Goal: Information Seeking & Learning: Compare options

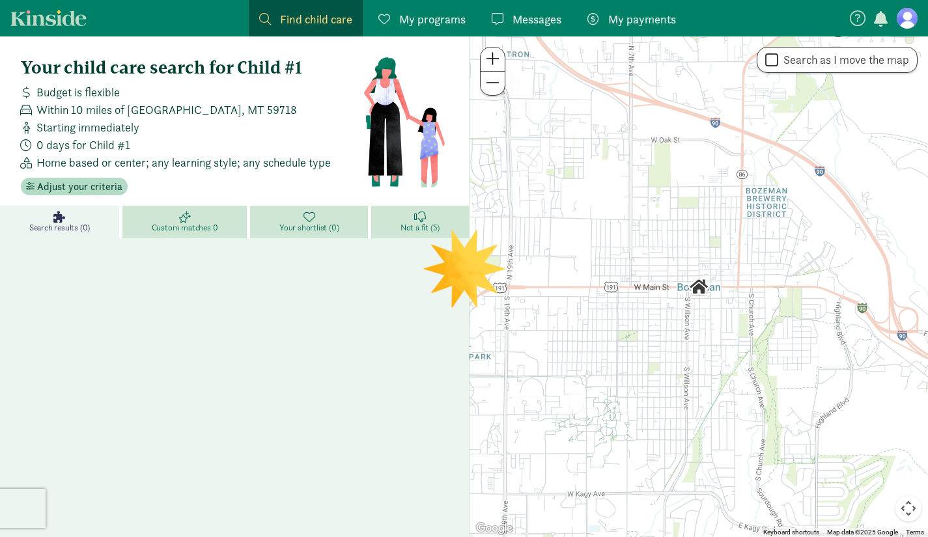
click at [74, 149] on span "0 days for Child #1" at bounding box center [83, 145] width 94 height 18
click at [26, 143] on span at bounding box center [26, 145] width 21 height 12
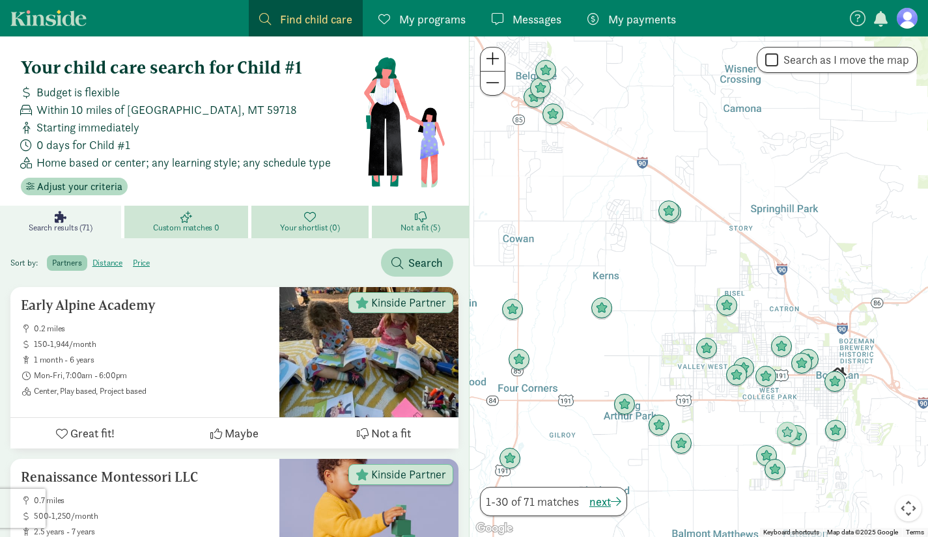
click at [69, 146] on span "0 days for Child #1" at bounding box center [83, 145] width 94 height 18
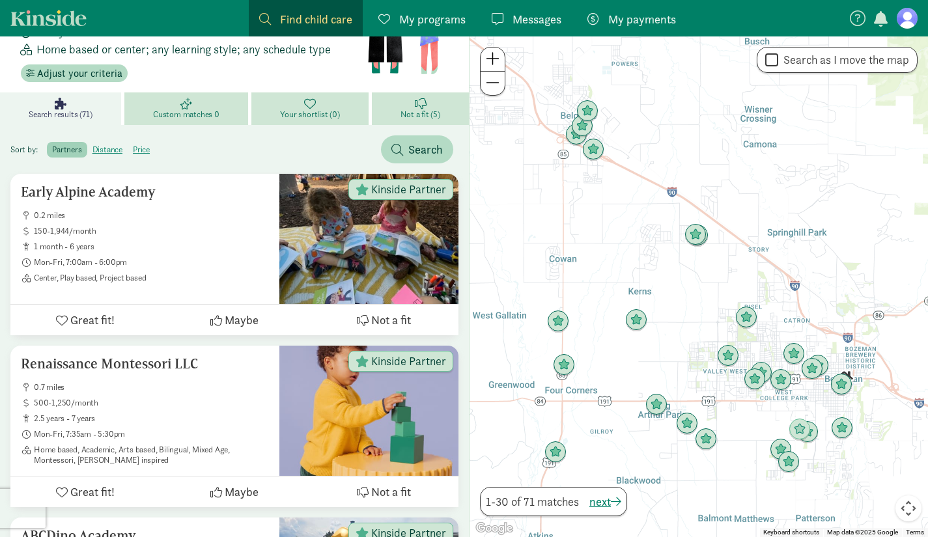
scroll to position [126, 0]
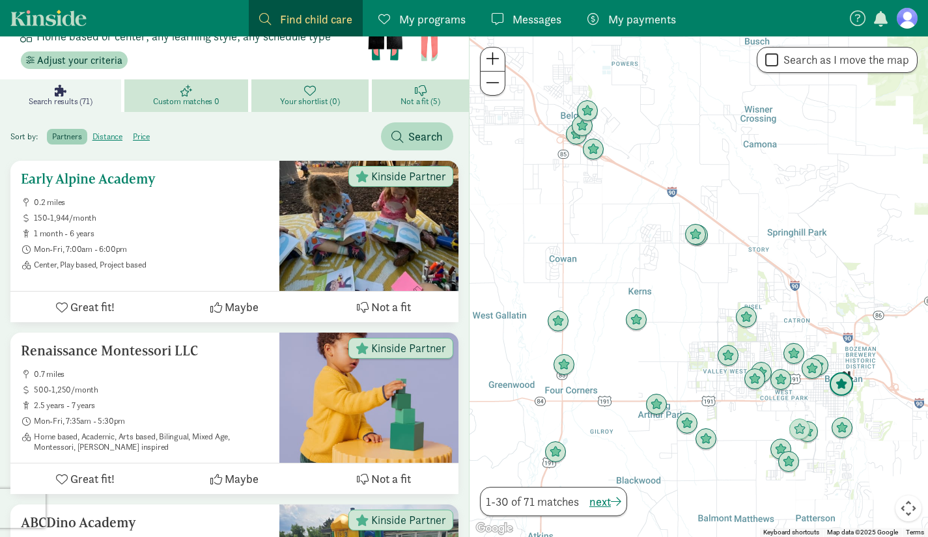
click at [377, 306] on span "Not a fit" at bounding box center [391, 307] width 40 height 18
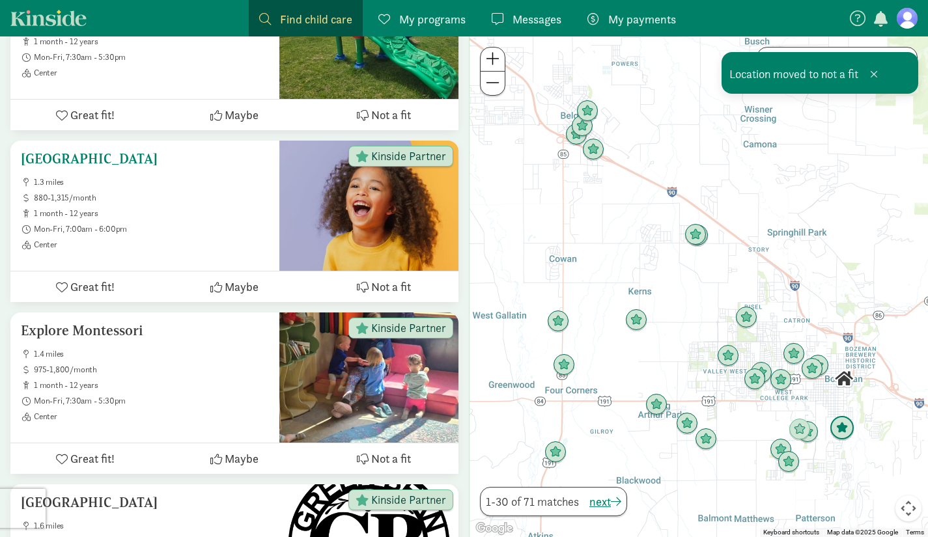
scroll to position [491, 0]
click at [391, 285] on span "Not a fit" at bounding box center [391, 287] width 40 height 18
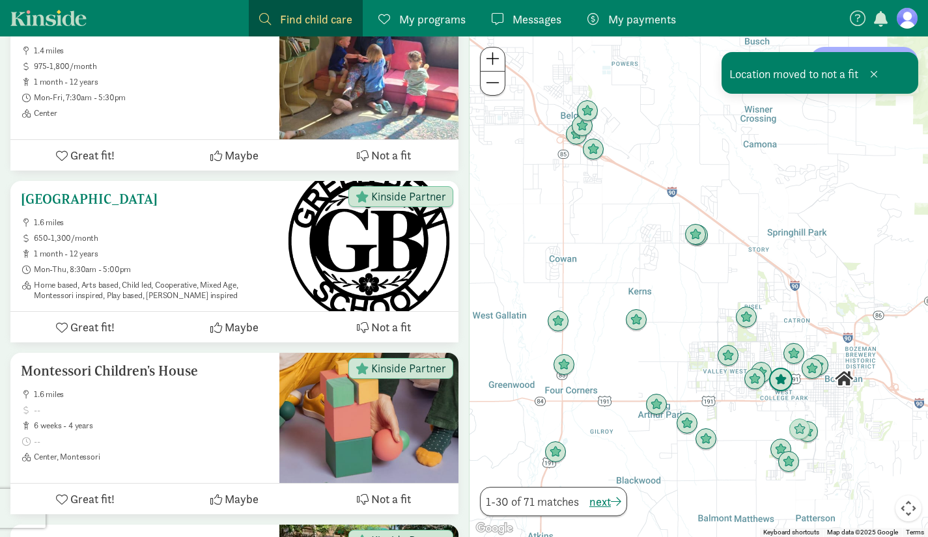
scroll to position [623, 0]
click at [384, 329] on span "Not a fit" at bounding box center [391, 327] width 40 height 18
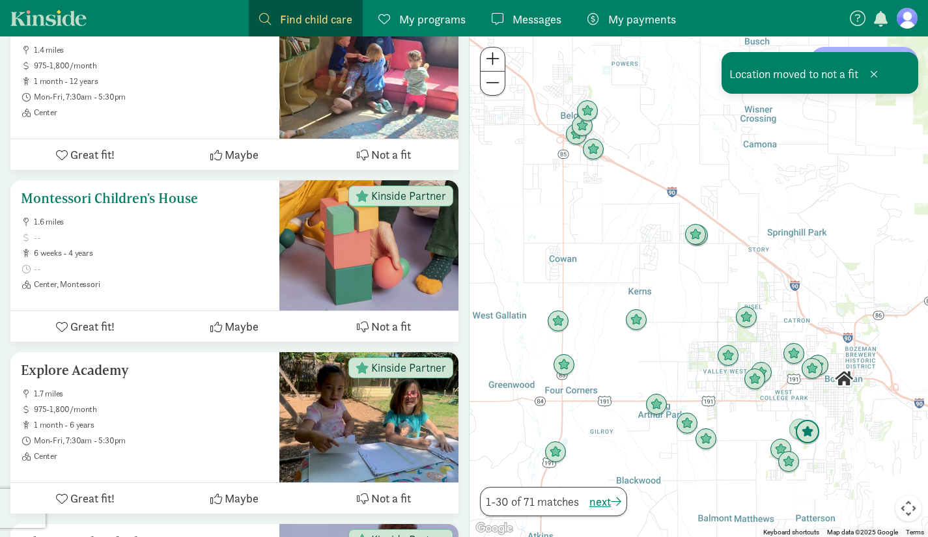
click at [381, 328] on span "Not a fit" at bounding box center [391, 327] width 40 height 18
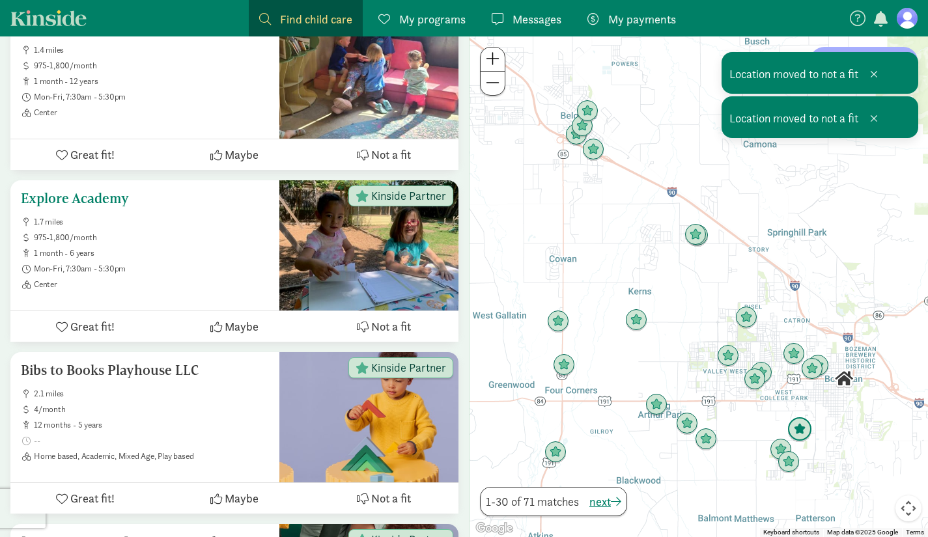
scroll to position [771, 0]
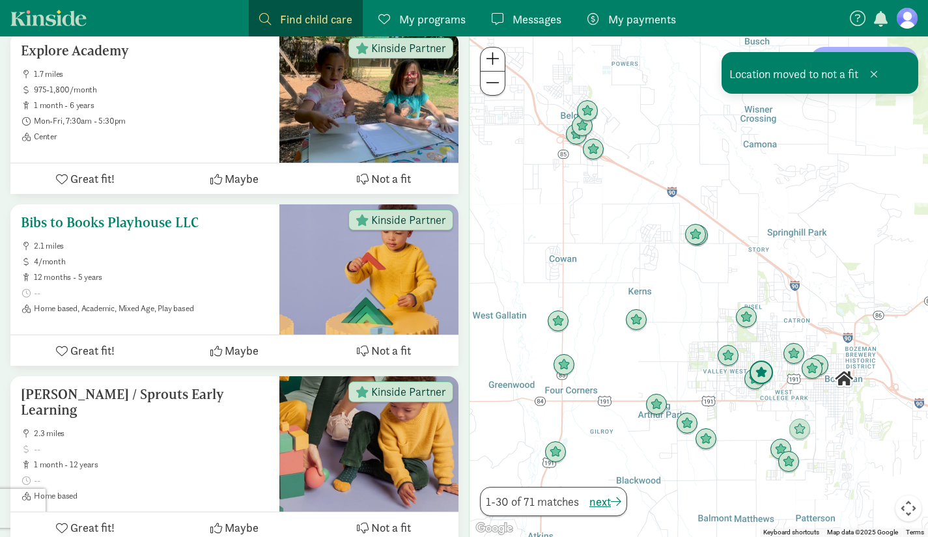
click at [369, 349] on button "Not a fit" at bounding box center [383, 351] width 149 height 31
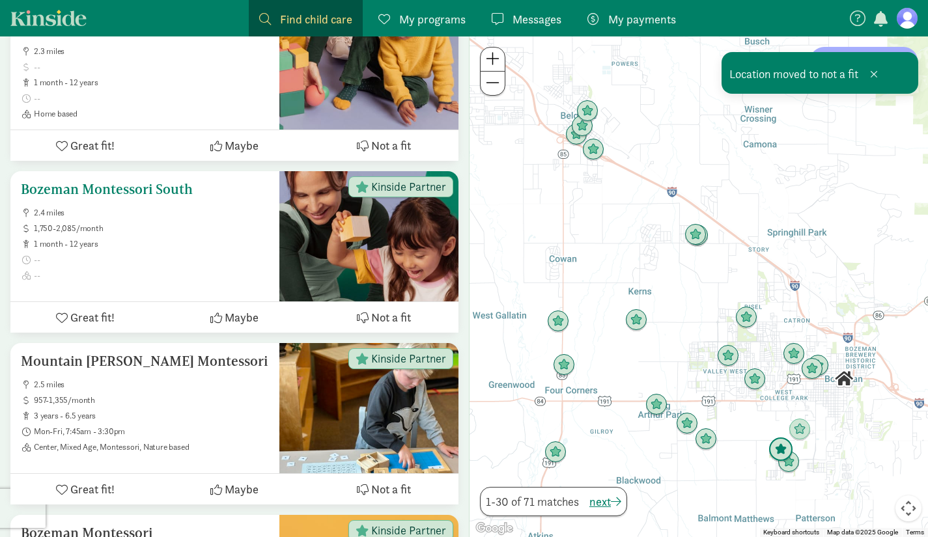
scroll to position [982, 0]
click at [384, 313] on span "Not a fit" at bounding box center [391, 317] width 40 height 18
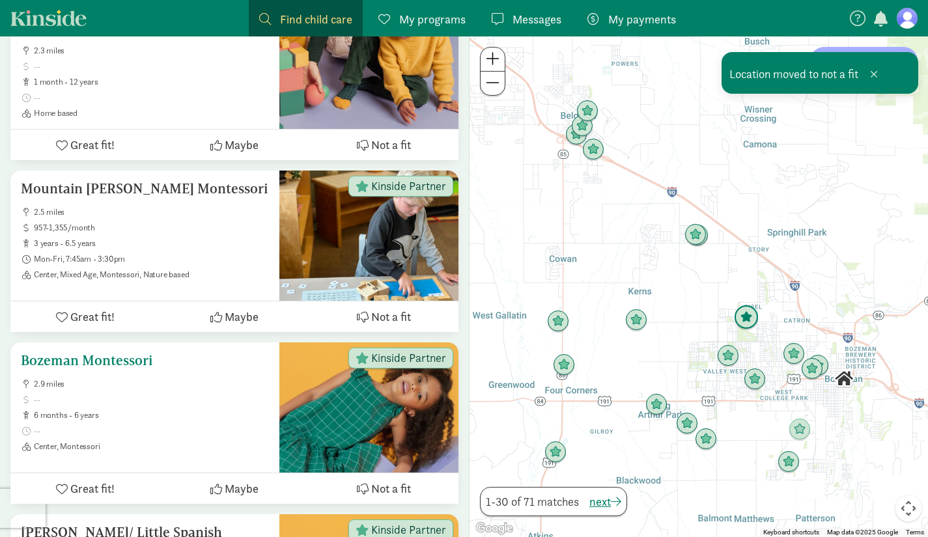
click at [385, 495] on span "Not a fit" at bounding box center [391, 489] width 40 height 18
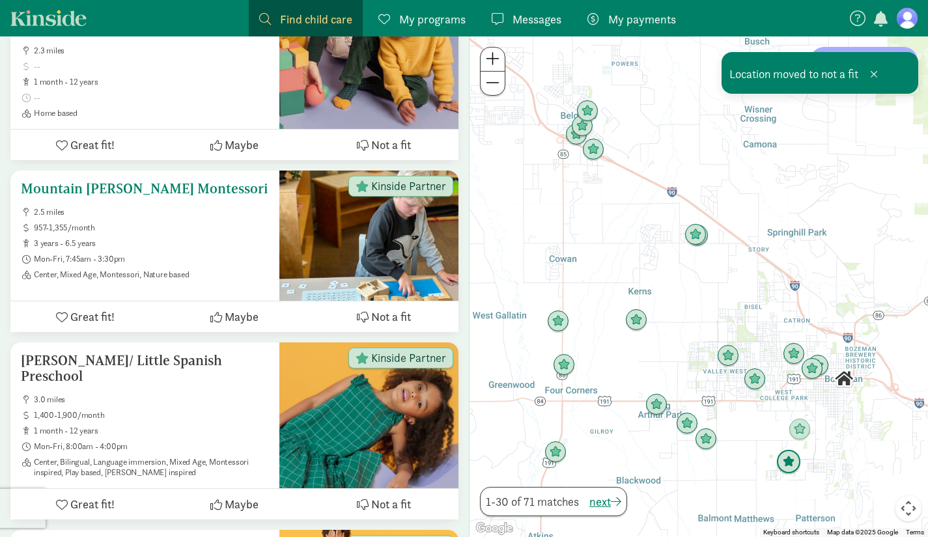
click at [405, 317] on span "Not a fit" at bounding box center [391, 317] width 40 height 18
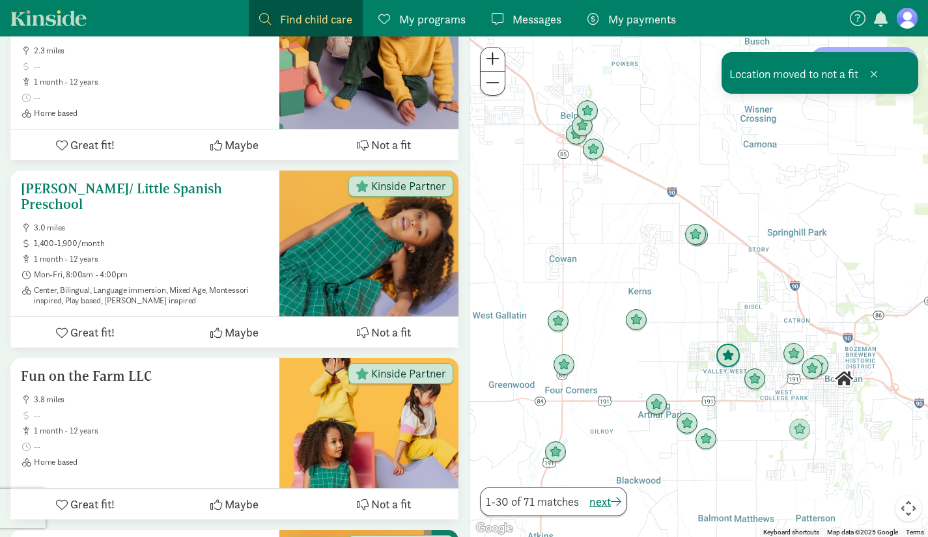
click at [385, 336] on span "Not a fit" at bounding box center [391, 333] width 40 height 18
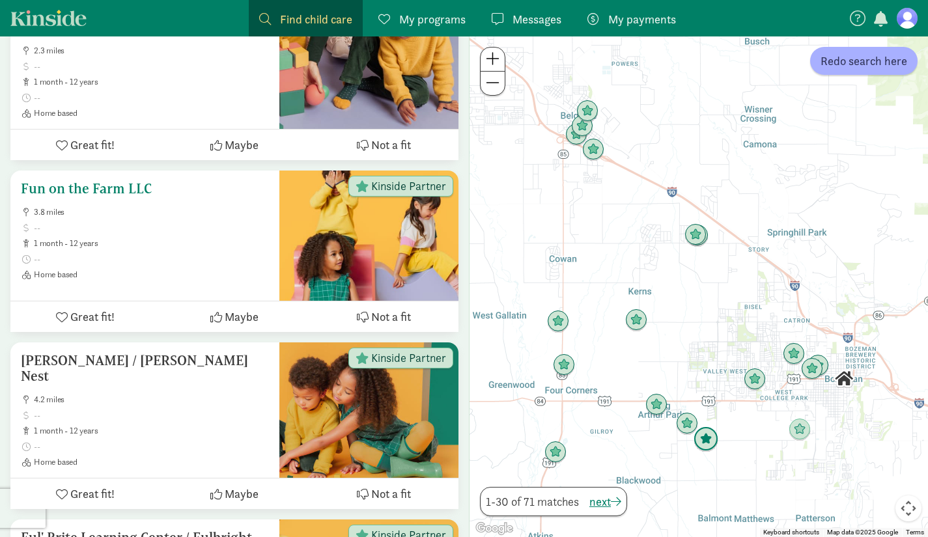
click at [389, 321] on span "Not a fit" at bounding box center [391, 317] width 40 height 18
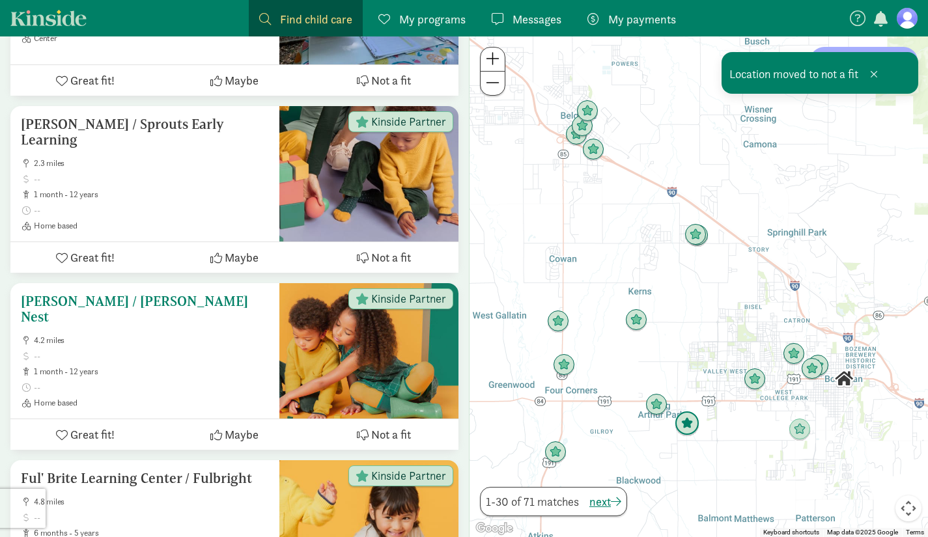
scroll to position [841, 0]
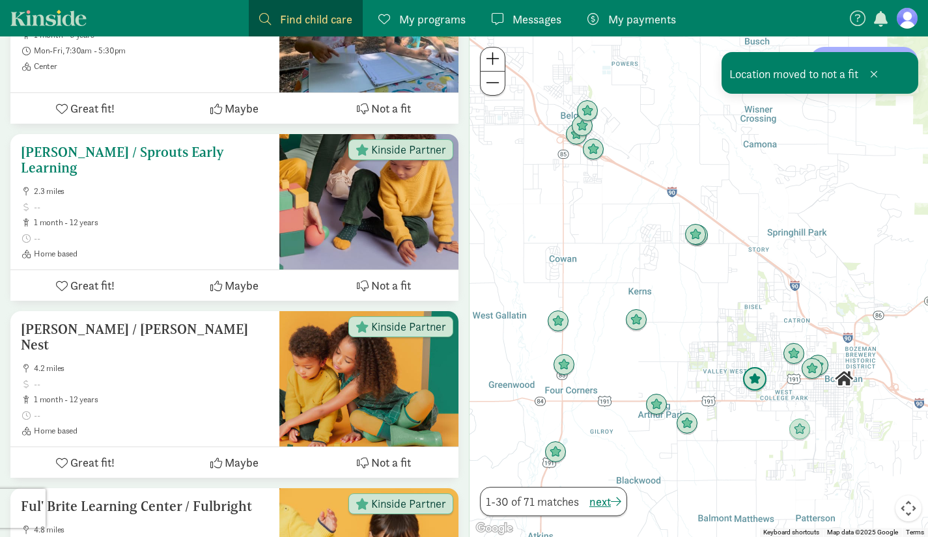
click at [400, 283] on span "Not a fit" at bounding box center [391, 286] width 40 height 18
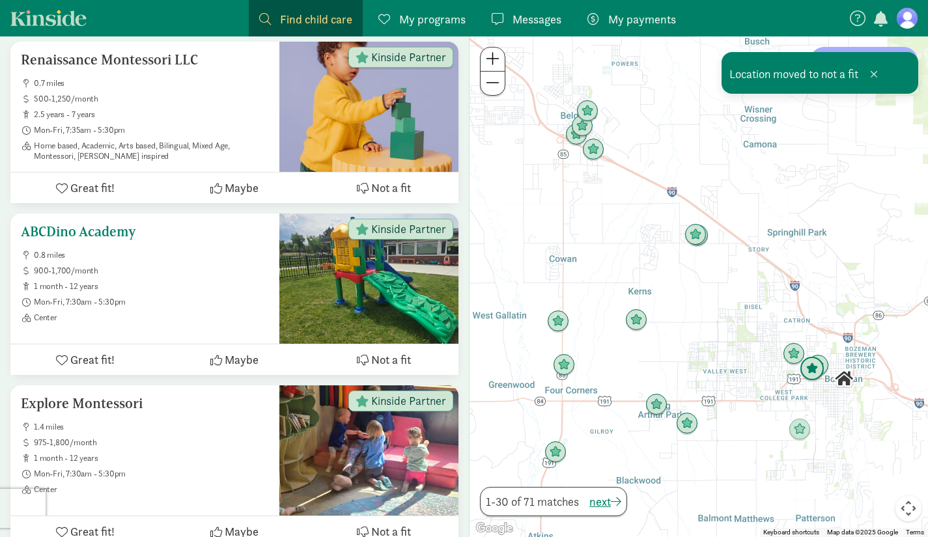
scroll to position [242, 0]
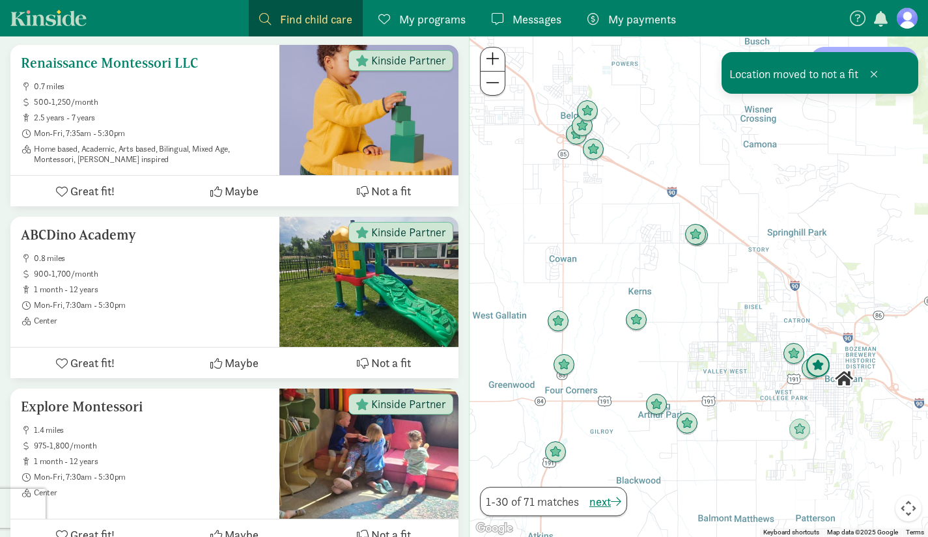
click at [393, 189] on span "Not a fit" at bounding box center [391, 191] width 40 height 18
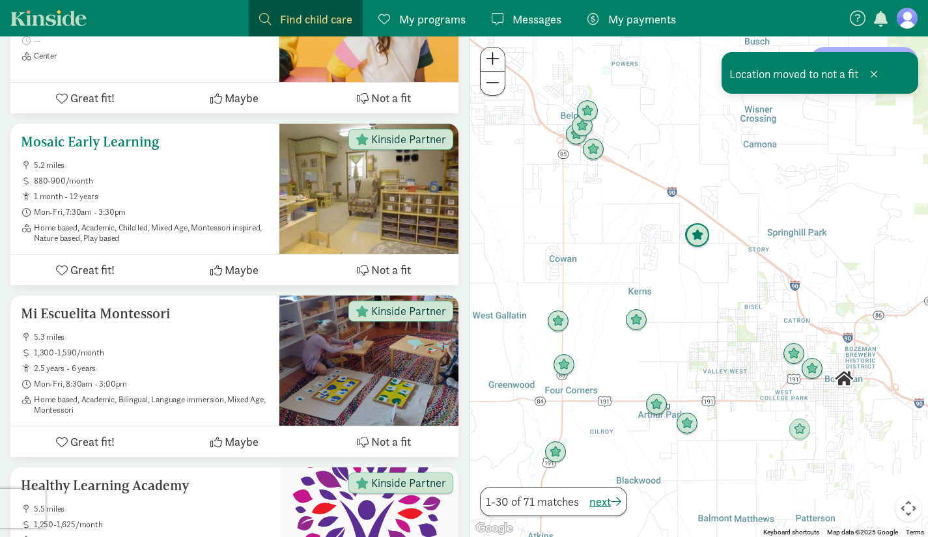
scroll to position [1036, 0]
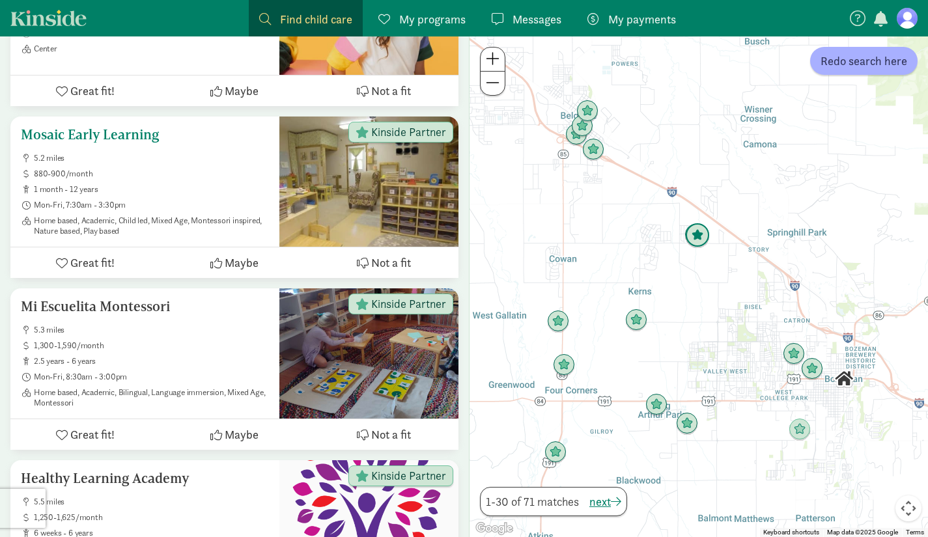
click at [203, 191] on ul "5.2 miles 880-900/month 1 month - 12 years Mon-Fri, 7:30am - 3:30pm Home based,…" at bounding box center [145, 194] width 248 height 83
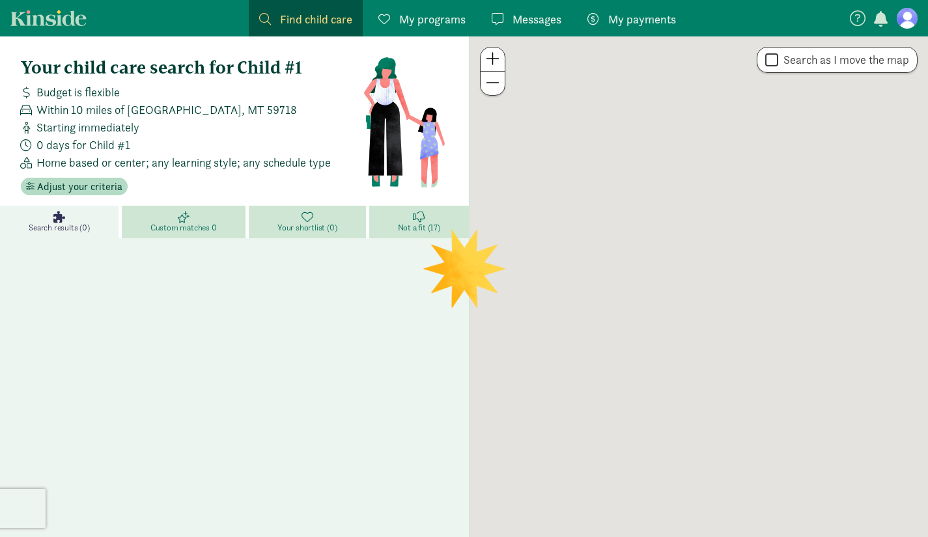
scroll to position [59, 0]
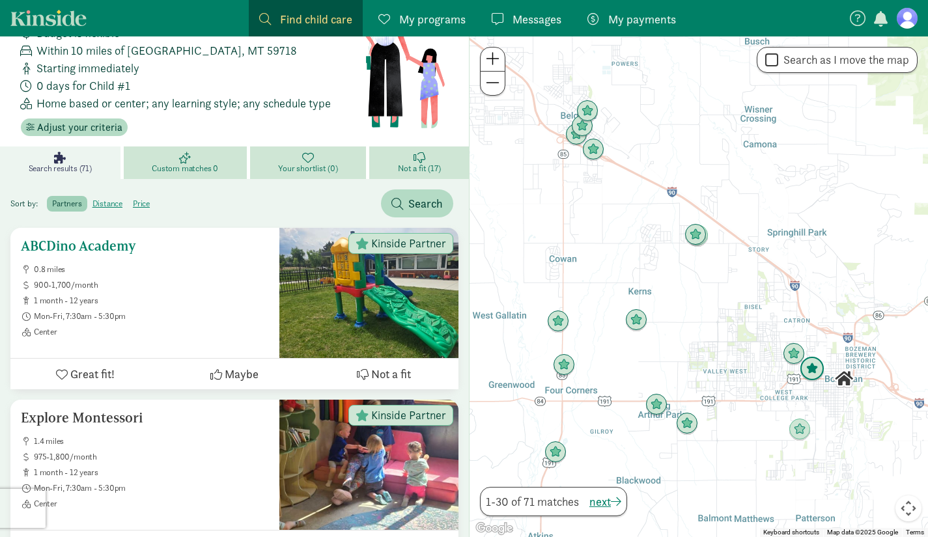
click at [383, 369] on span "Not a fit" at bounding box center [391, 374] width 40 height 18
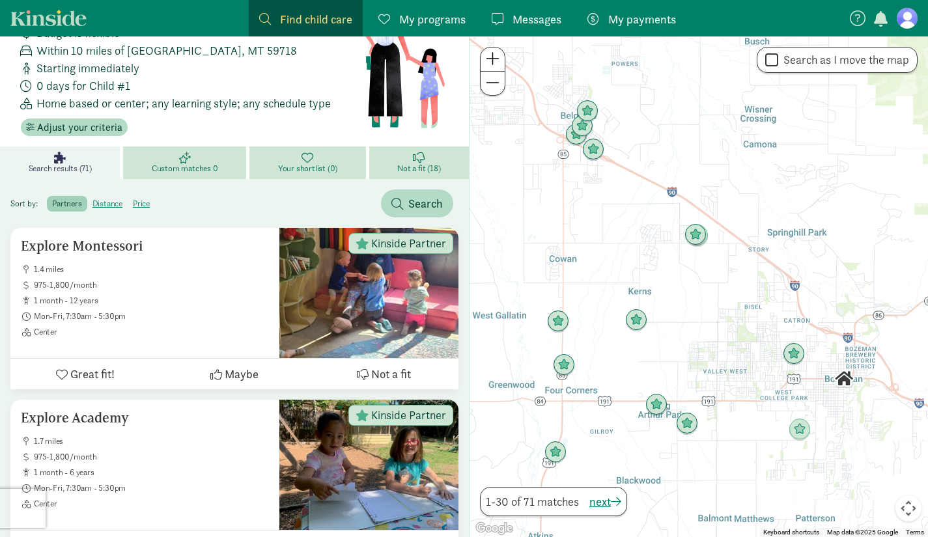
click at [427, 157] on link "Not a fit (18)" at bounding box center [419, 163] width 100 height 33
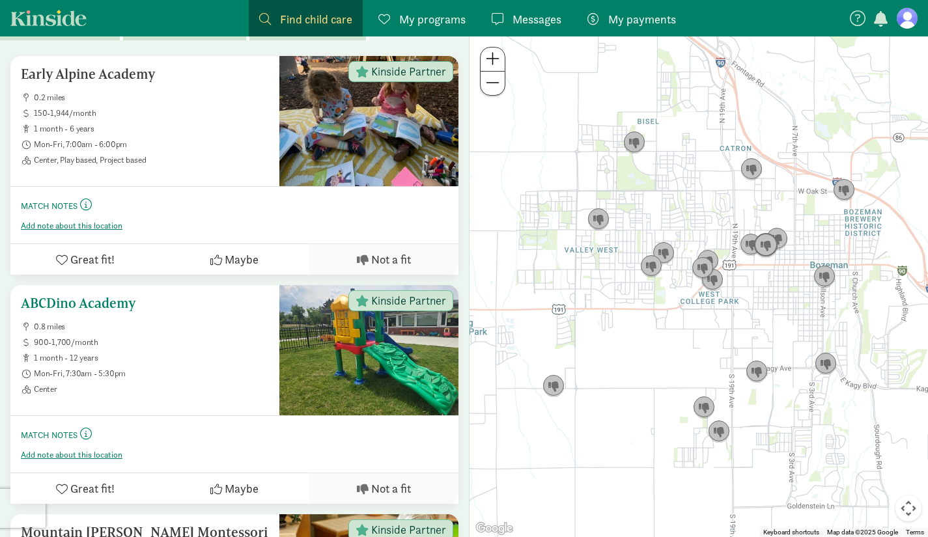
scroll to position [185, 0]
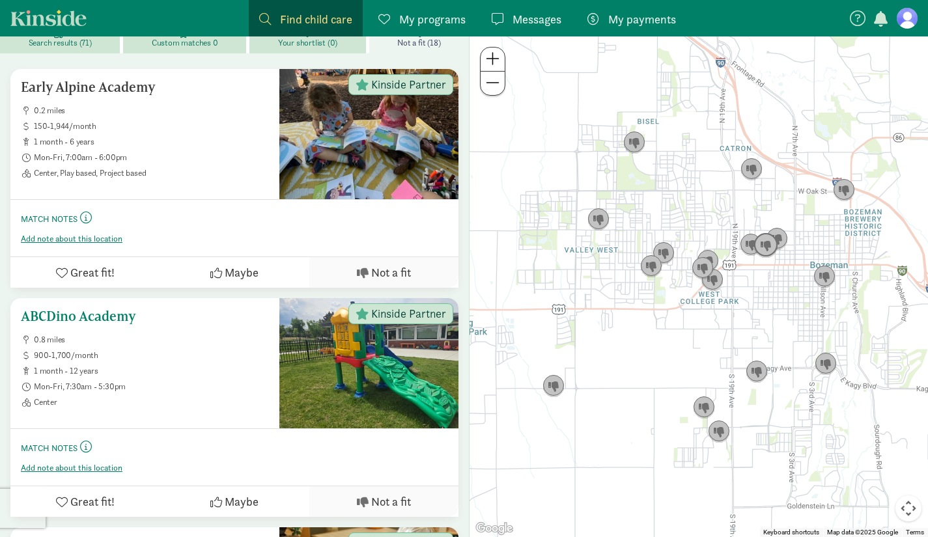
click at [75, 500] on span "Great fit!" at bounding box center [92, 502] width 44 height 18
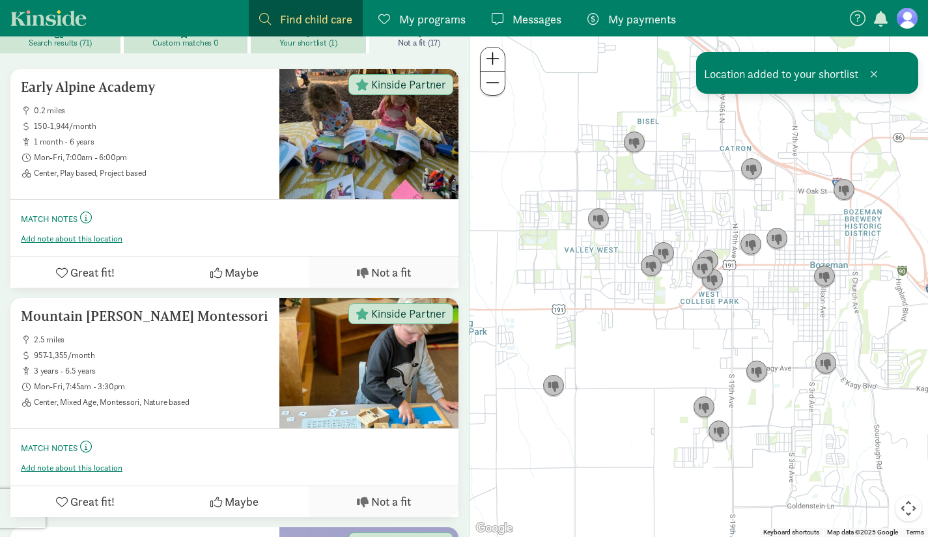
scroll to position [0, 0]
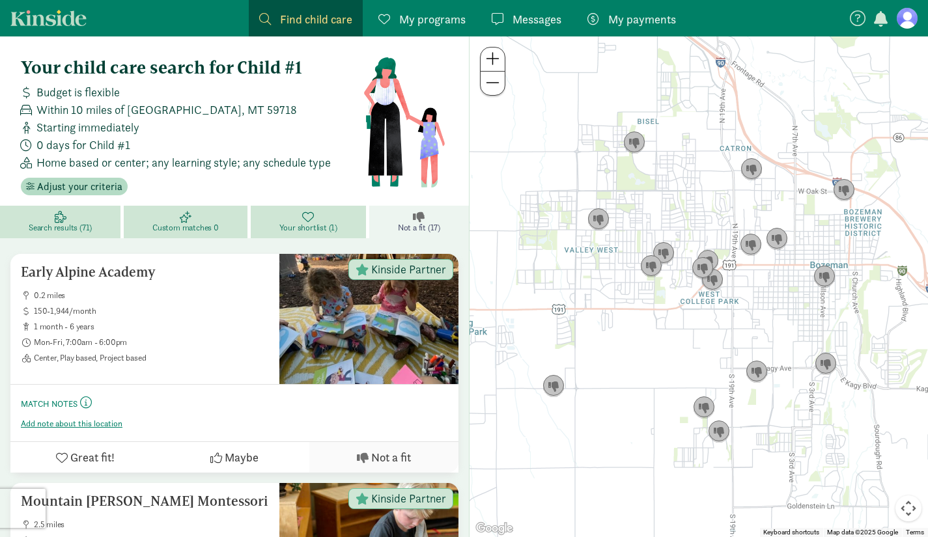
click at [77, 218] on link "Search results (71)" at bounding box center [62, 222] width 124 height 33
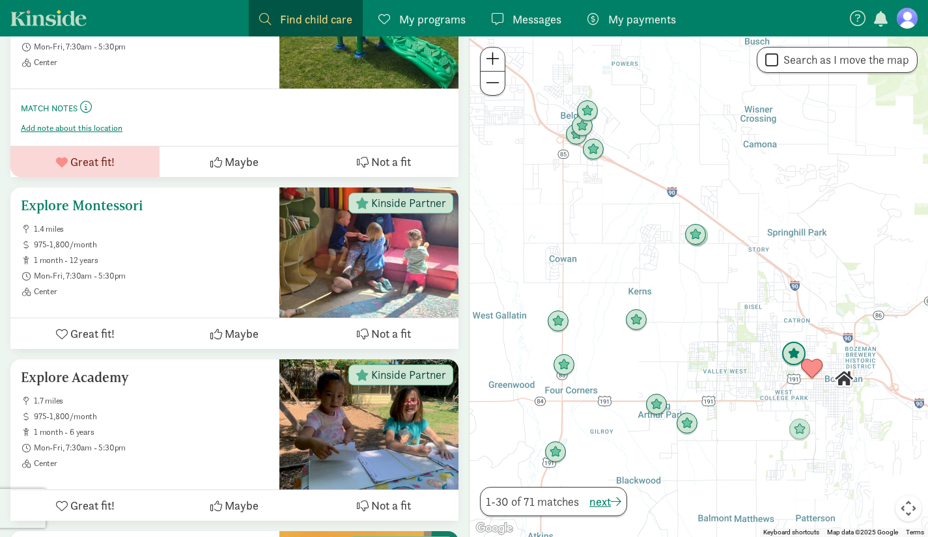
scroll to position [353, 0]
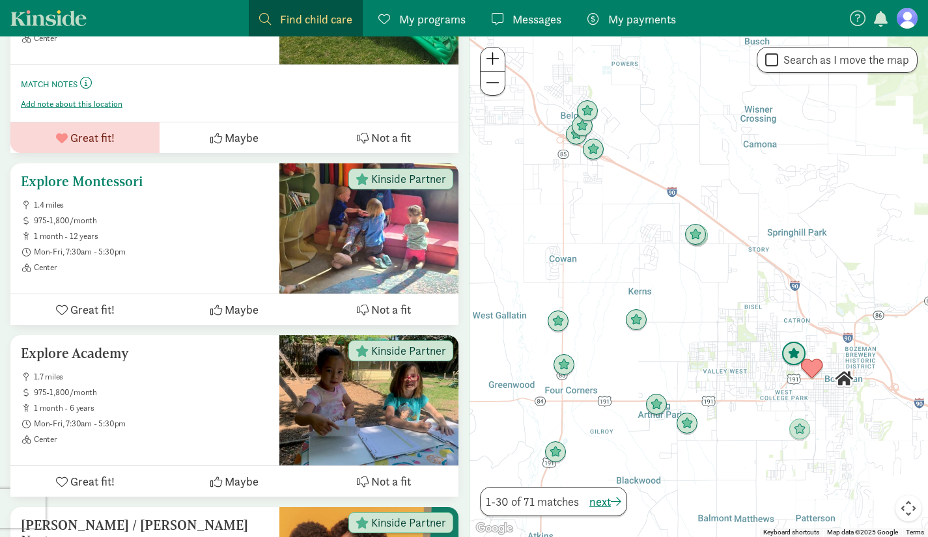
click at [89, 306] on span "Great fit!" at bounding box center [92, 310] width 44 height 18
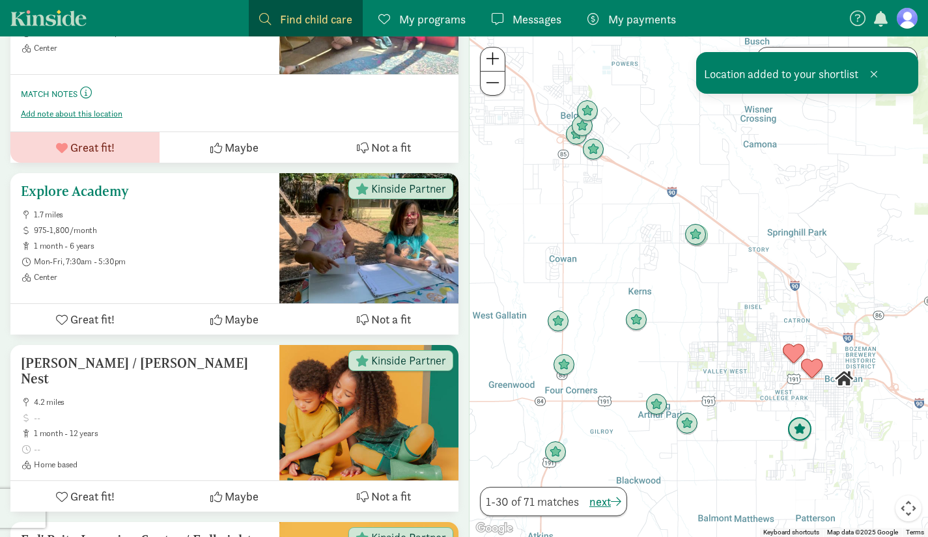
scroll to position [573, 0]
click at [83, 321] on span "Great fit!" at bounding box center [92, 319] width 44 height 18
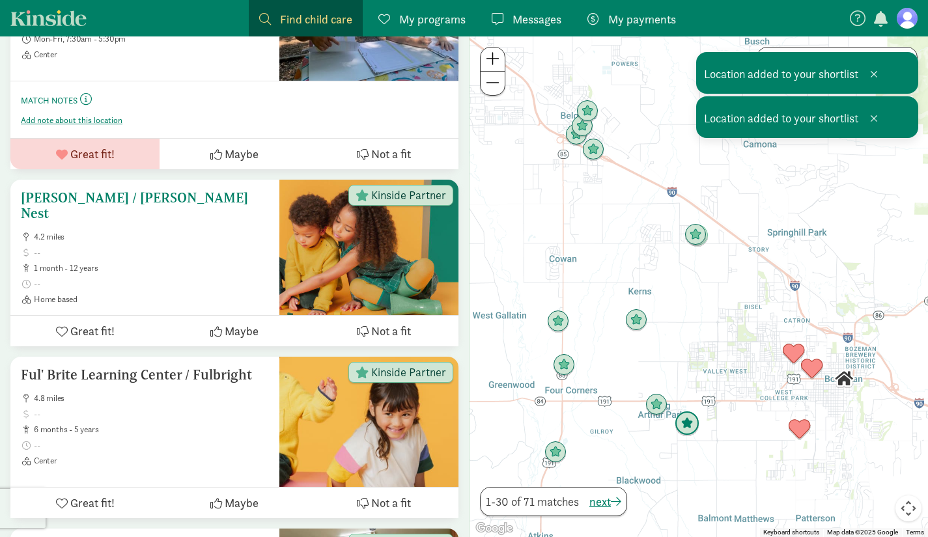
scroll to position [796, 0]
click at [371, 323] on span "Not a fit" at bounding box center [391, 331] width 40 height 18
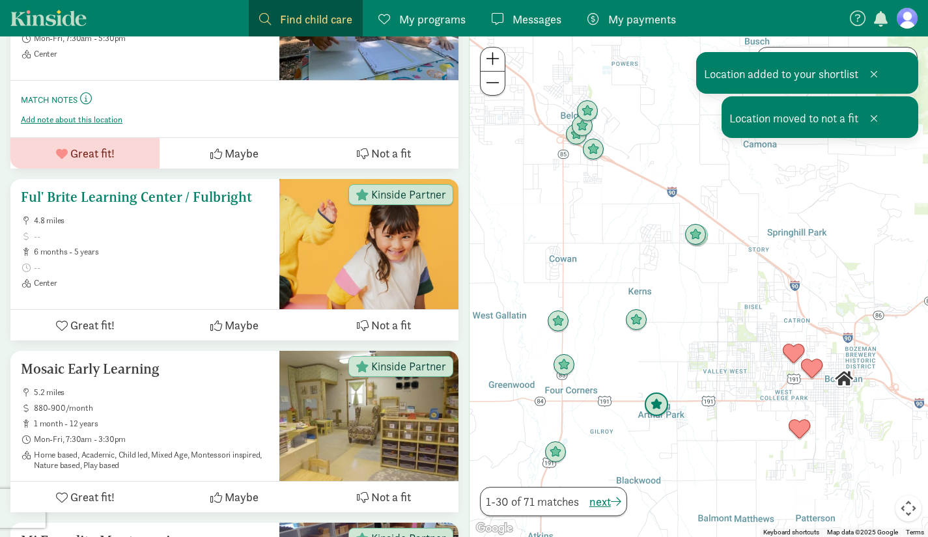
click at [196, 212] on div "Ful' Brite Learning Center / Fulbright 4.8 miles 6 months - 5 years Center" at bounding box center [145, 239] width 248 height 99
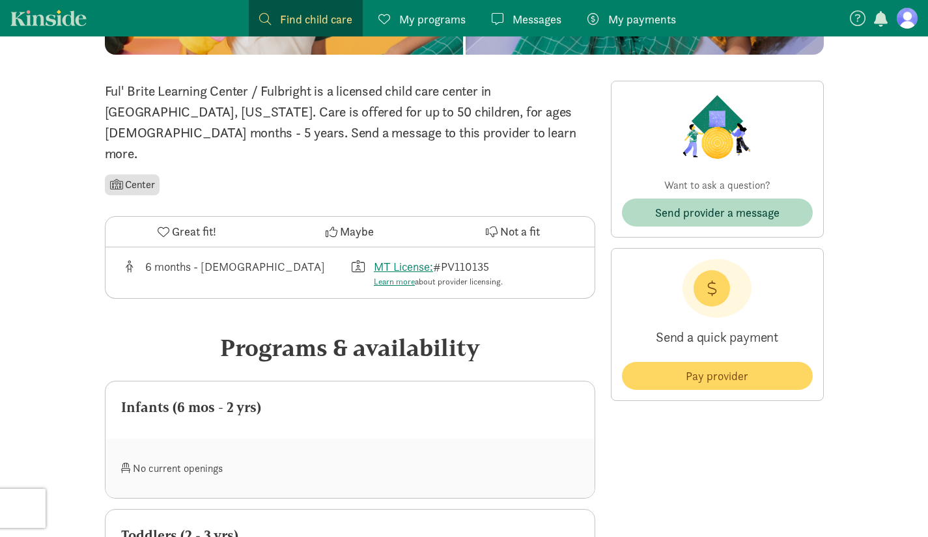
scroll to position [257, 0]
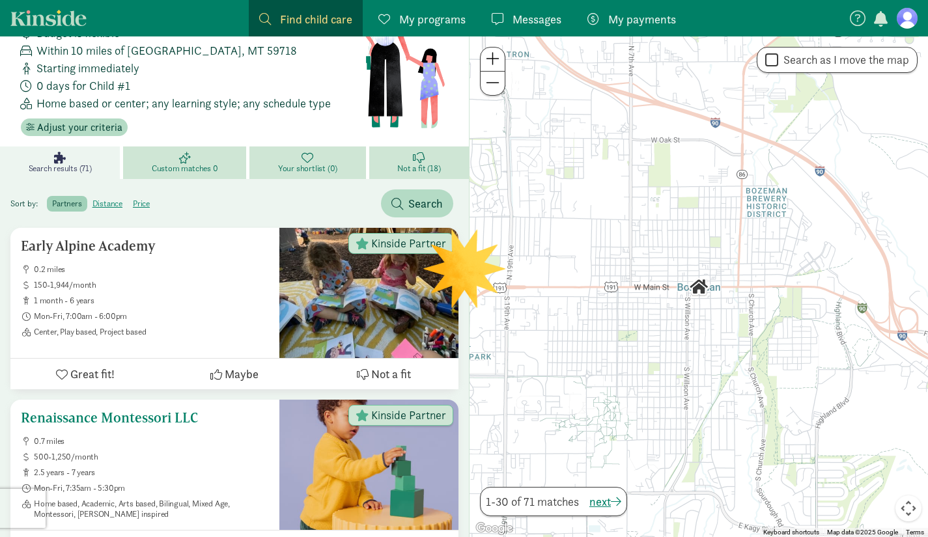
scroll to position [257, 0]
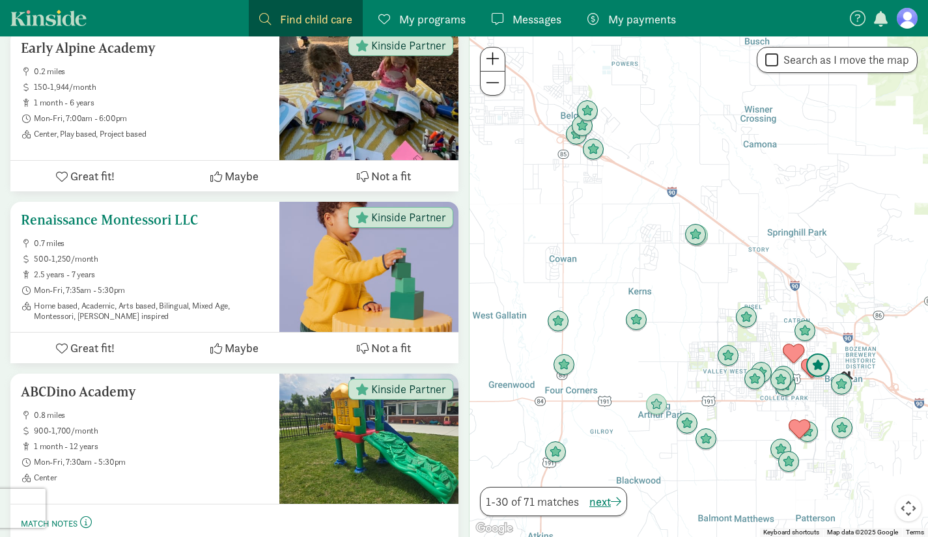
click at [158, 278] on span "2.5 years - 7 years" at bounding box center [151, 275] width 235 height 10
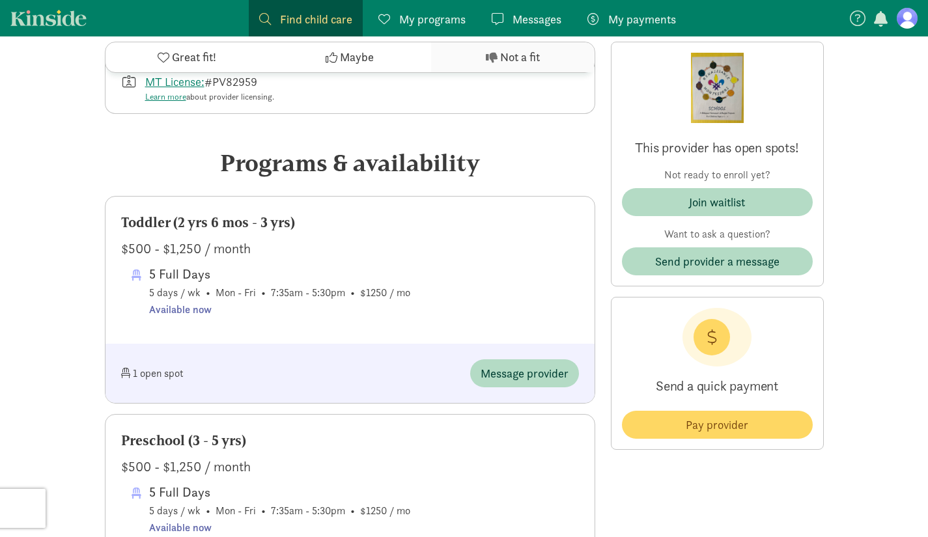
scroll to position [619, 0]
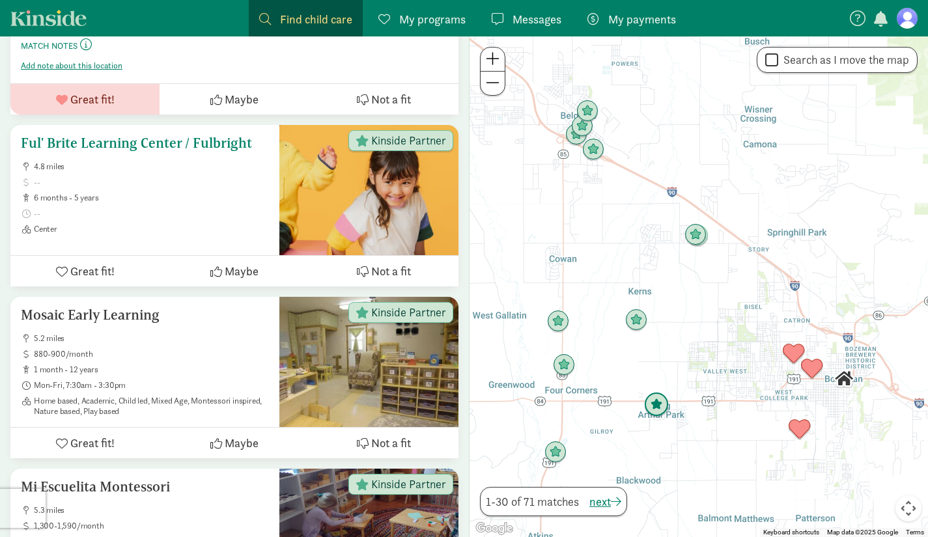
scroll to position [851, 0]
click at [381, 272] on span "Not a fit" at bounding box center [391, 271] width 40 height 18
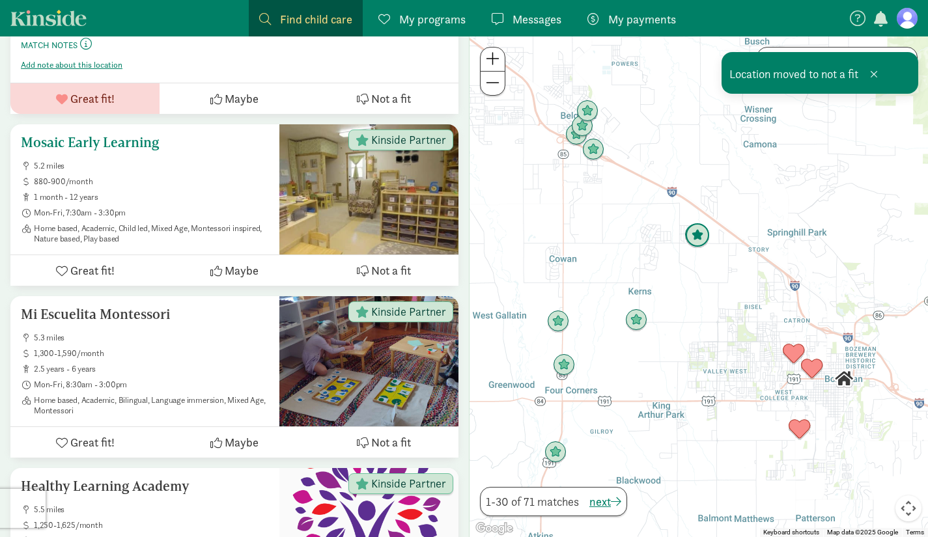
click at [381, 272] on span "Not a fit" at bounding box center [391, 271] width 40 height 18
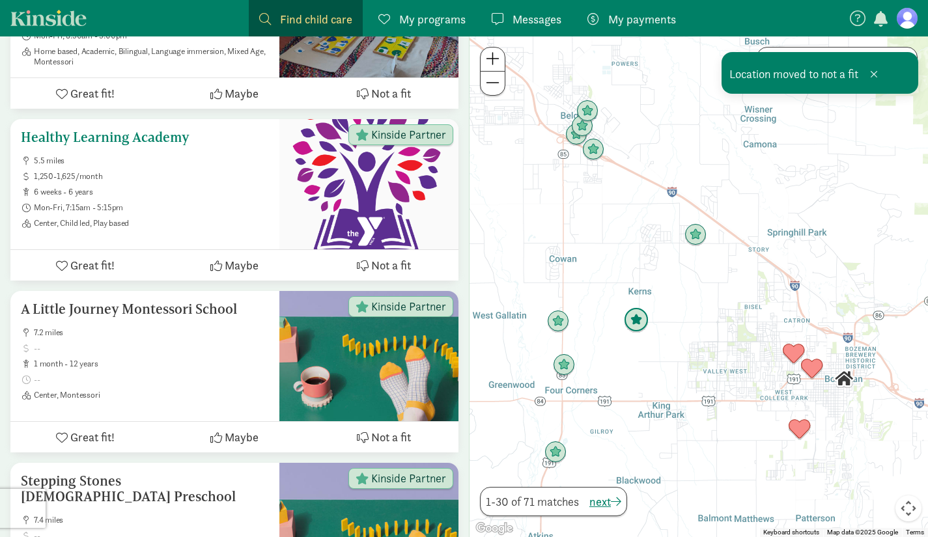
scroll to position [1031, 0]
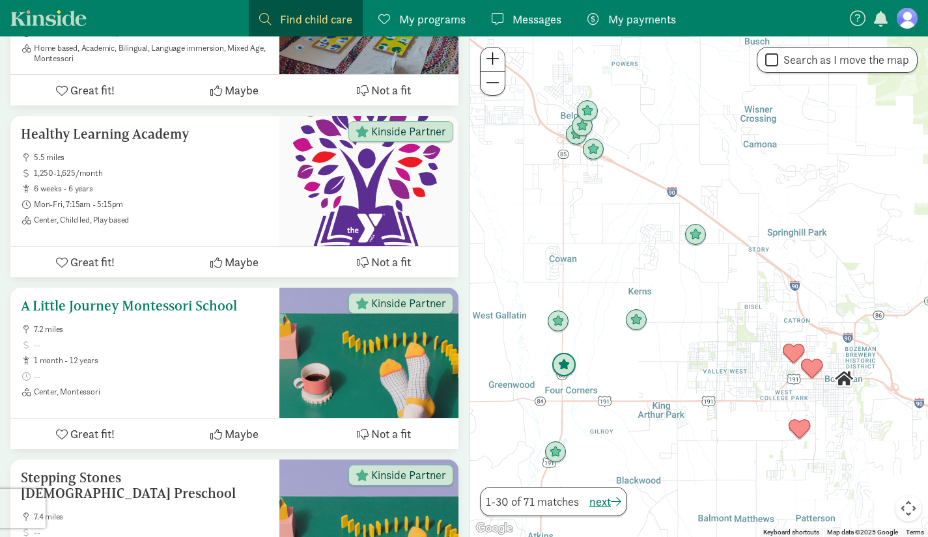
click at [397, 433] on span "Not a fit" at bounding box center [391, 434] width 40 height 18
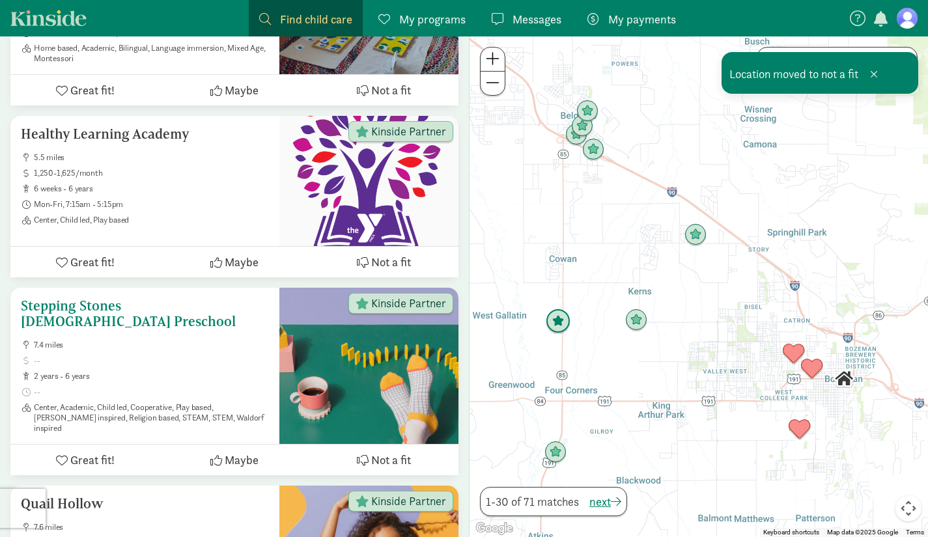
click at [397, 451] on span "Not a fit" at bounding box center [391, 460] width 40 height 18
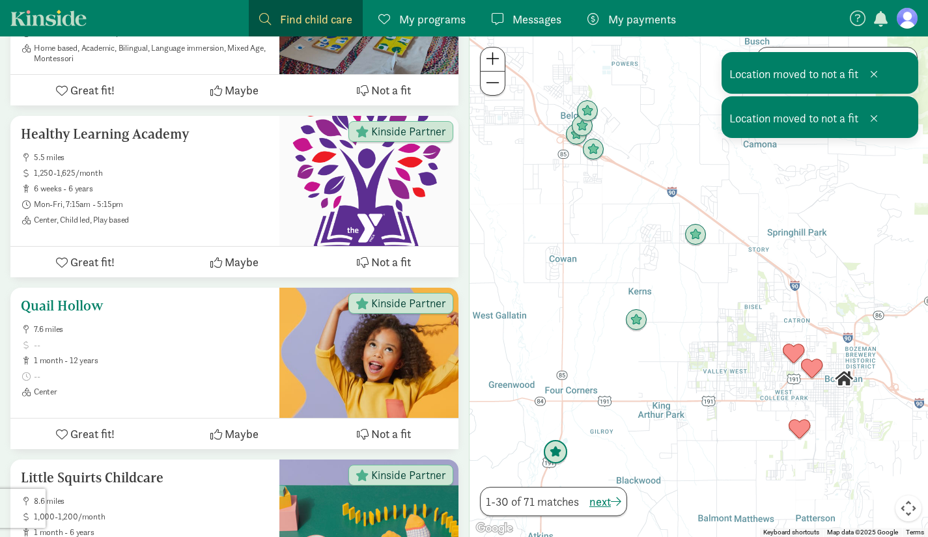
click at [397, 433] on span "Not a fit" at bounding box center [391, 434] width 40 height 18
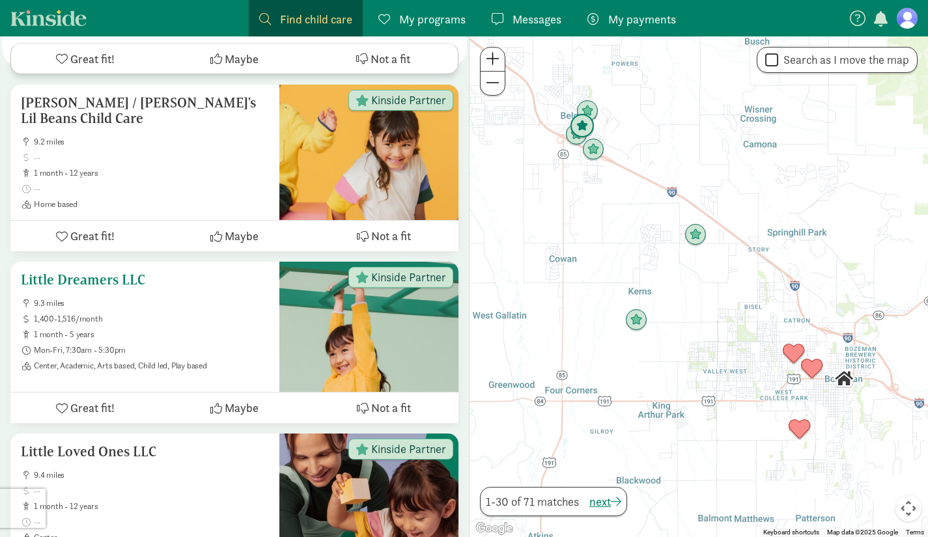
scroll to position [1430, 0]
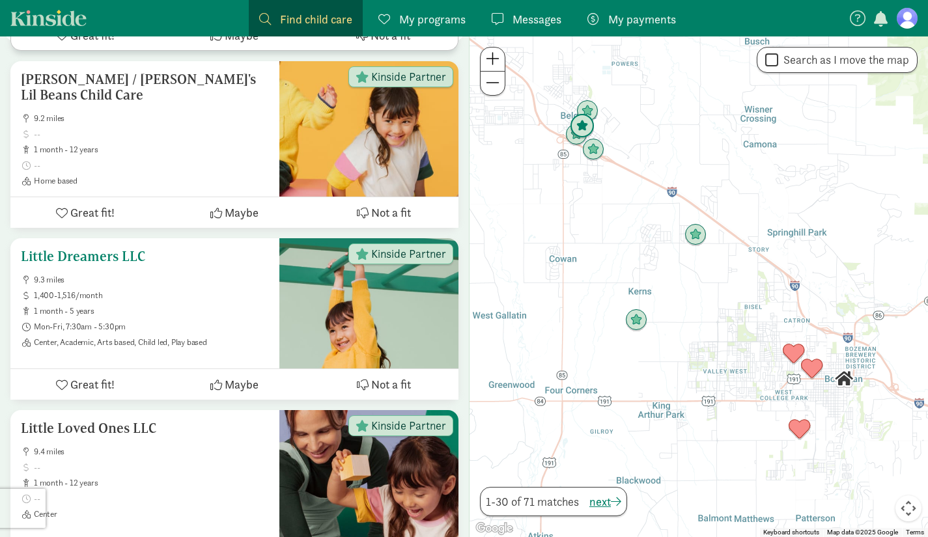
click at [388, 382] on span "Not a fit" at bounding box center [391, 385] width 40 height 18
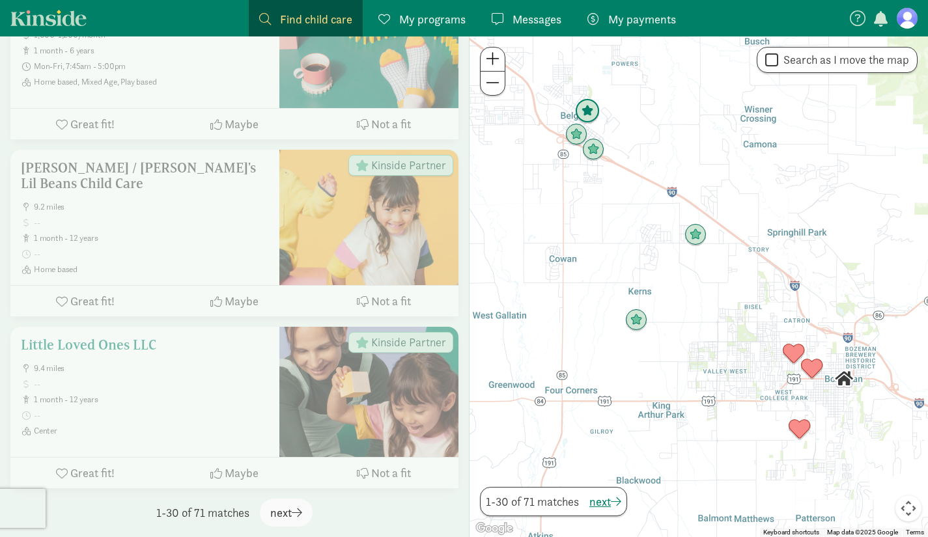
scroll to position [1336, 0]
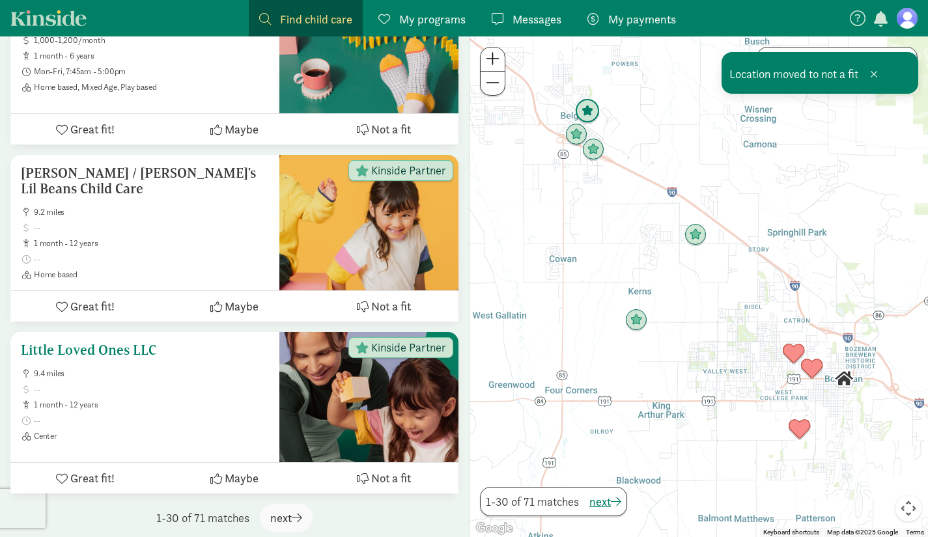
click at [408, 470] on span "Not a fit" at bounding box center [391, 479] width 40 height 18
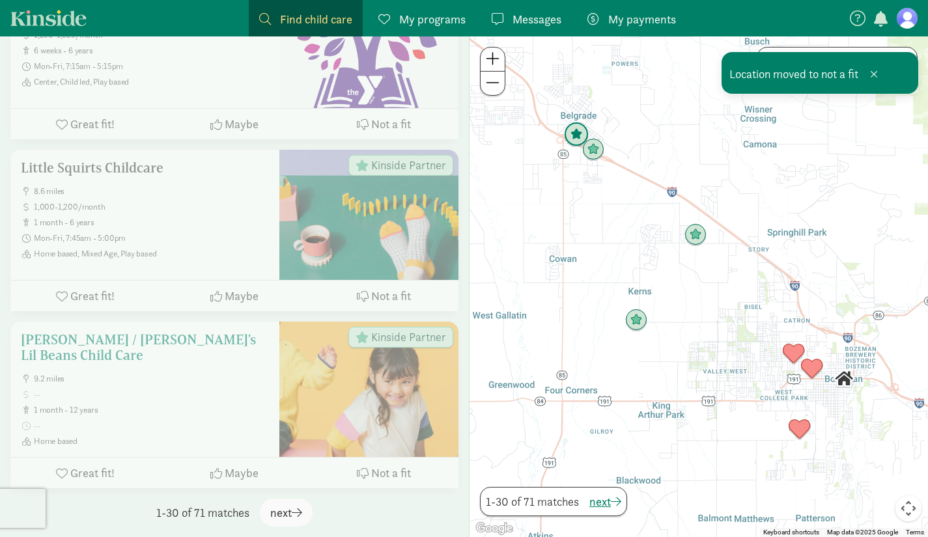
scroll to position [1164, 0]
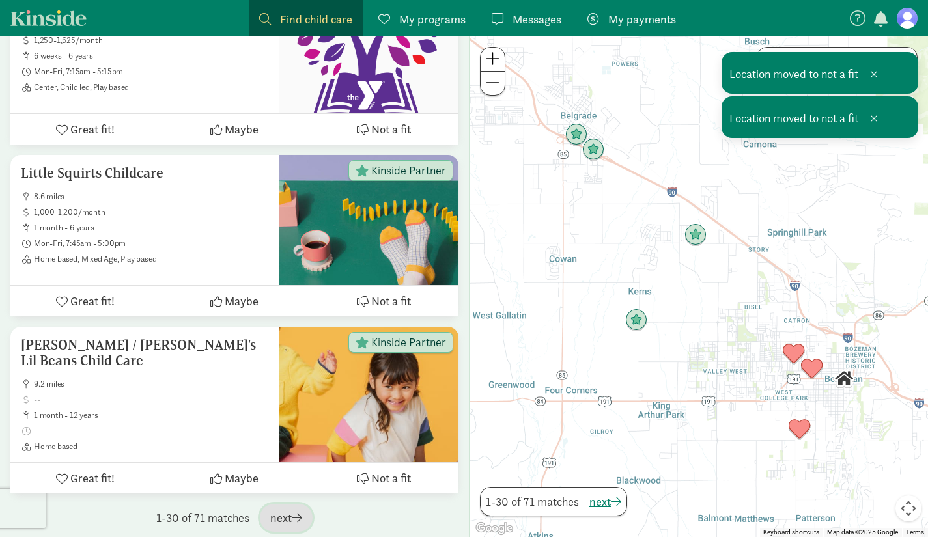
click at [294, 516] on span "button" at bounding box center [297, 518] width 10 height 12
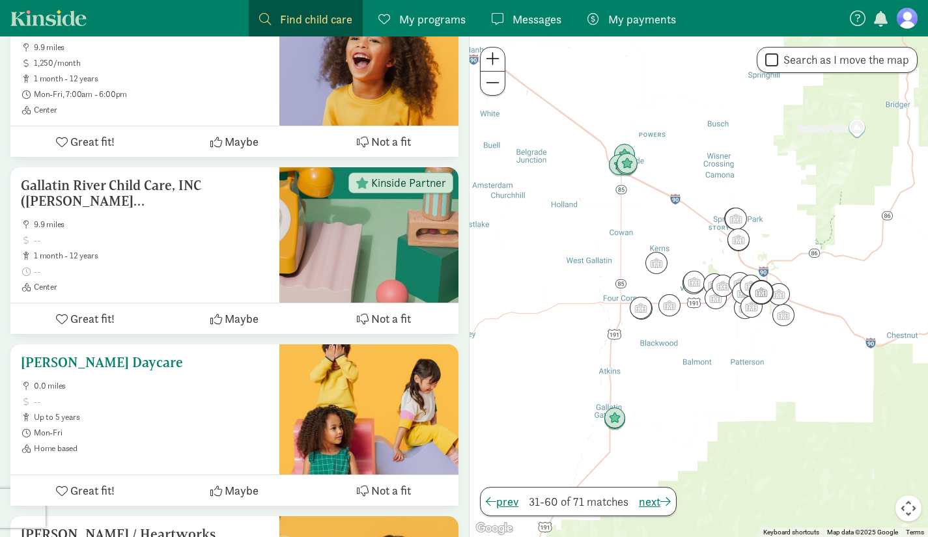
scroll to position [986, 0]
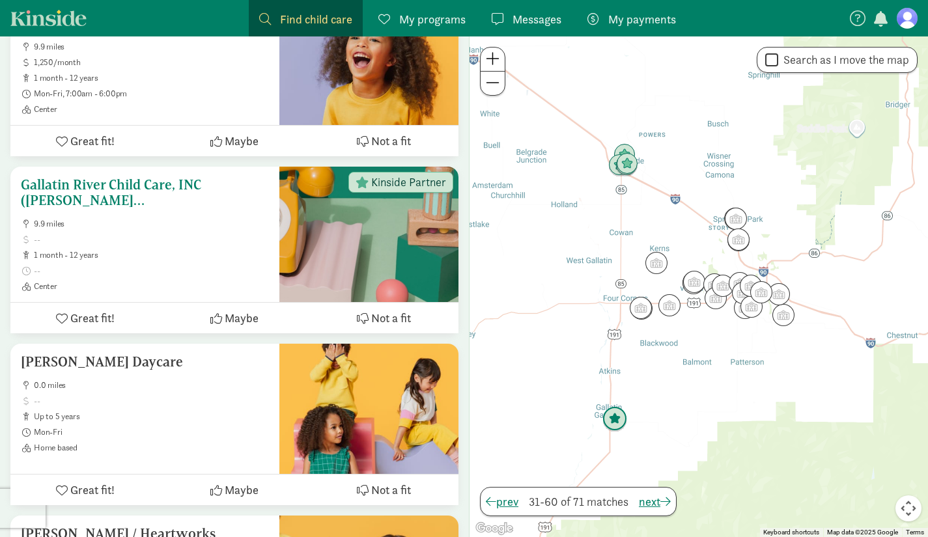
click at [373, 317] on span "Not a fit" at bounding box center [391, 318] width 40 height 18
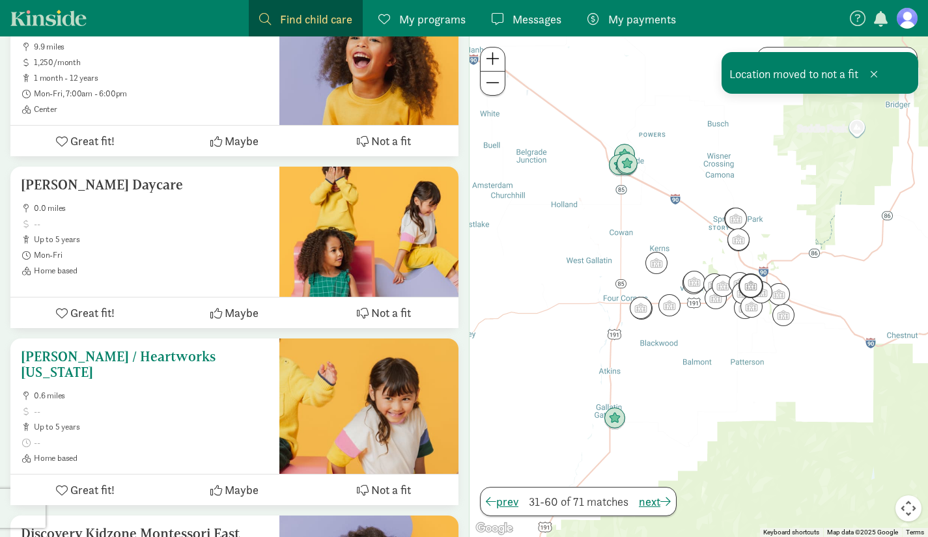
click at [386, 491] on span "Not a fit" at bounding box center [391, 490] width 40 height 18
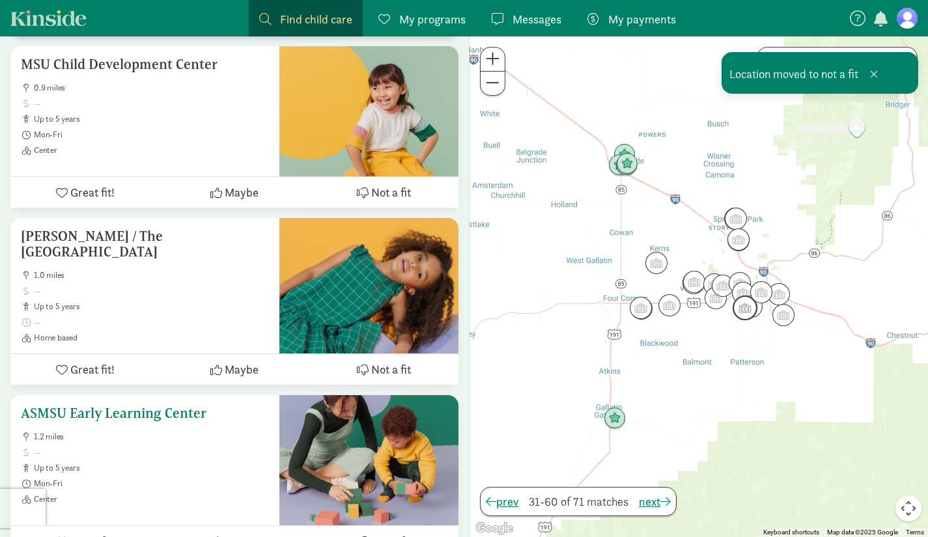
scroll to position [1451, 0]
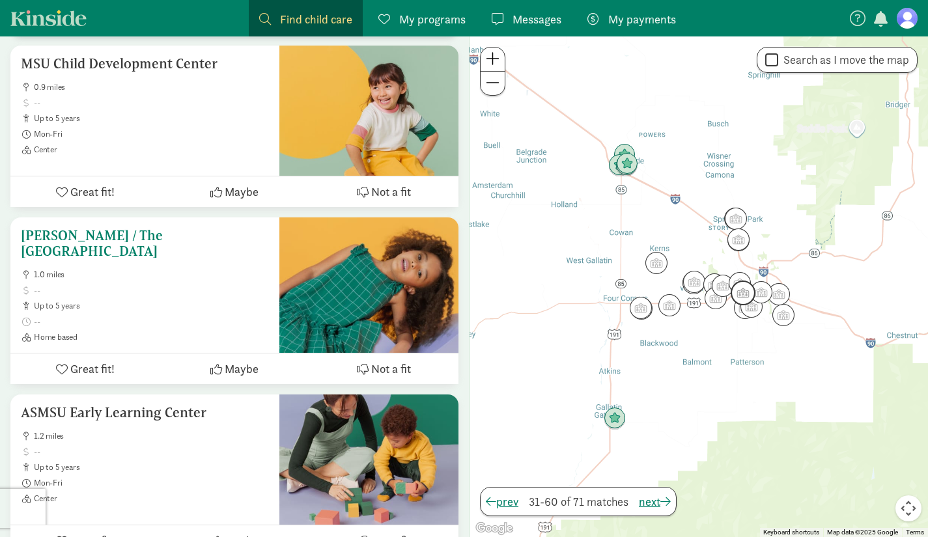
click at [161, 289] on span at bounding box center [151, 290] width 235 height 10
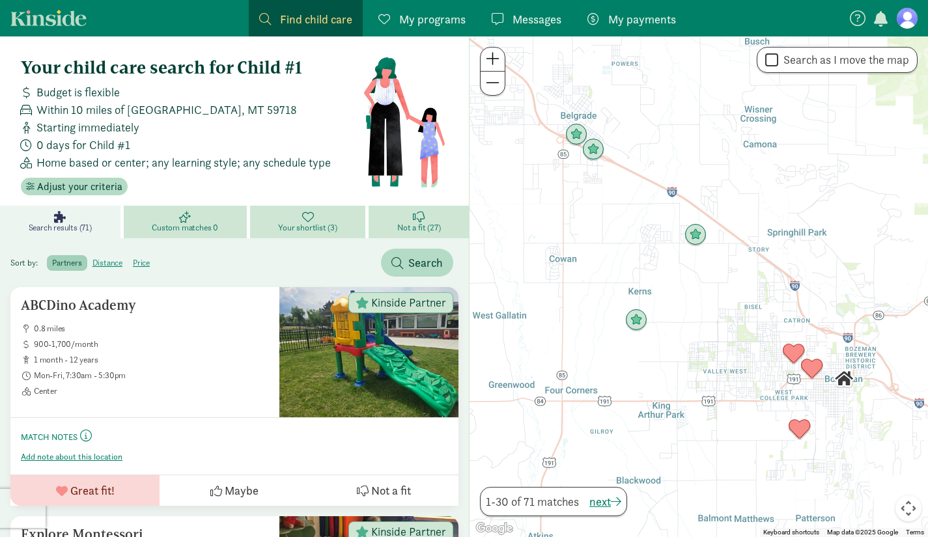
click at [410, 224] on span "Not a fit (27)" at bounding box center [418, 228] width 43 height 10
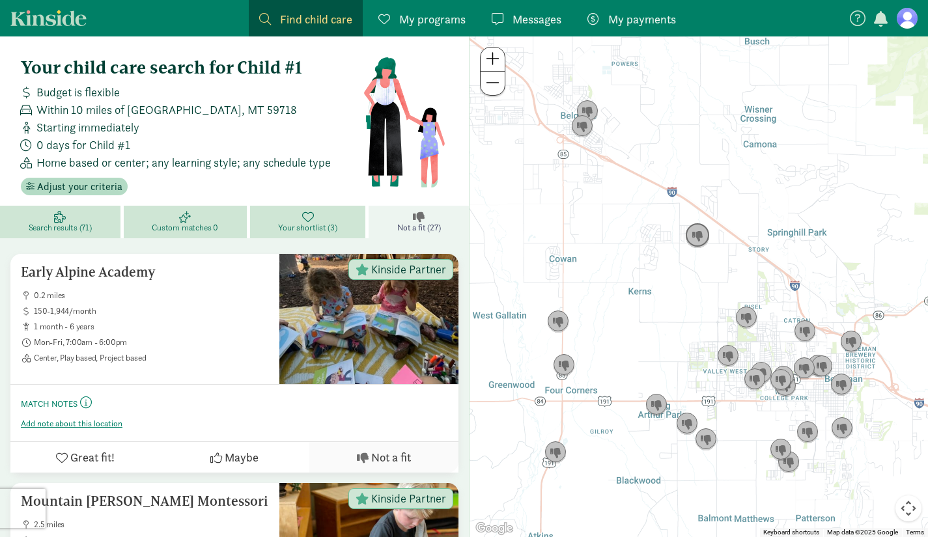
click at [700, 238] on img "Click to see details" at bounding box center [697, 235] width 35 height 35
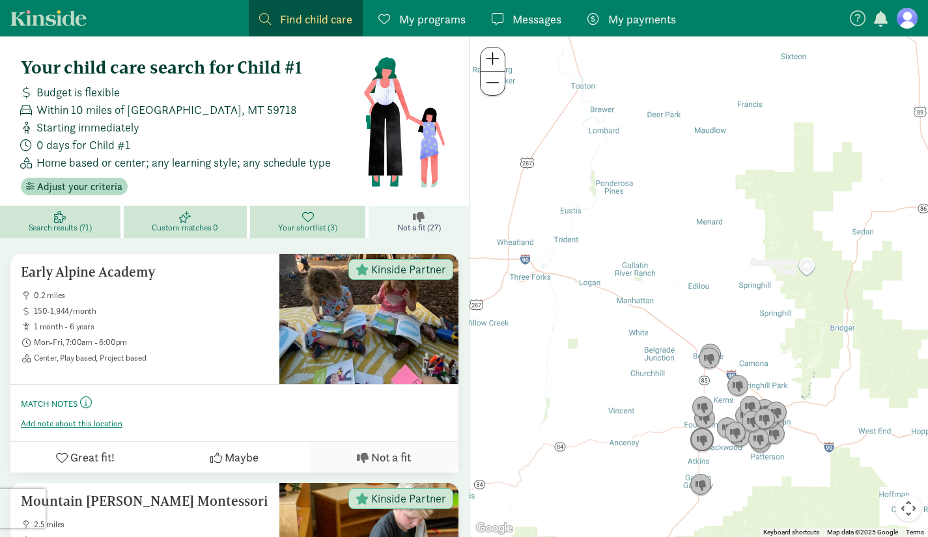
click at [702, 438] on img "Click to see details" at bounding box center [702, 440] width 35 height 35
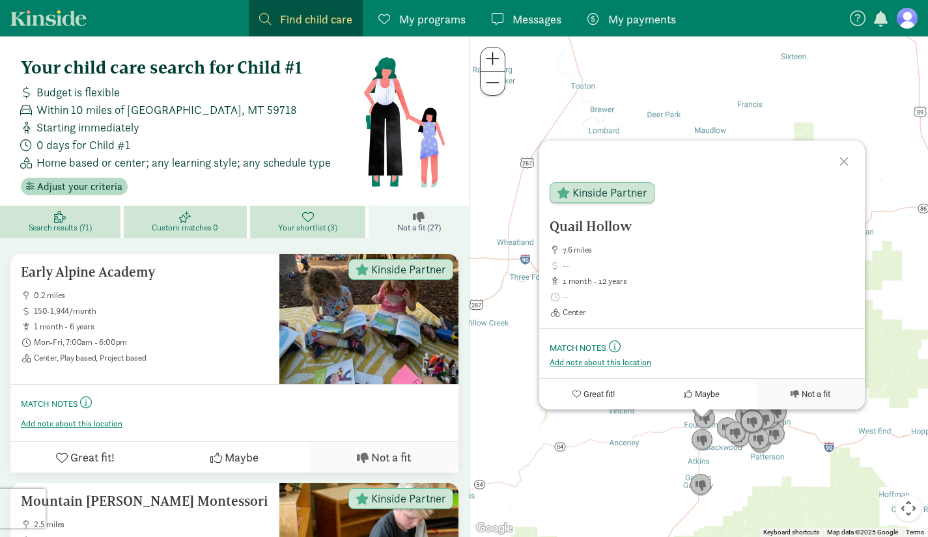
click at [740, 412] on img "Click to see details" at bounding box center [752, 422] width 35 height 35
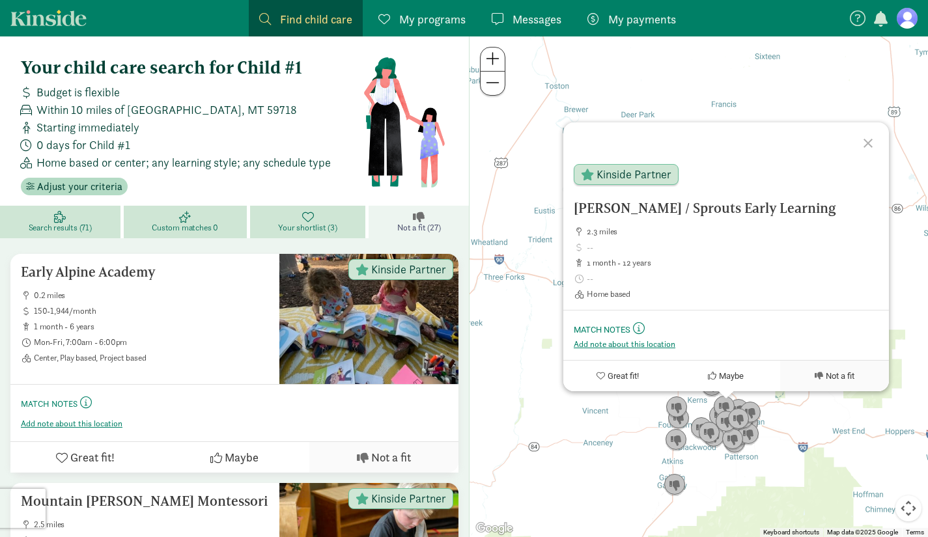
click at [816, 434] on div "To navigate, press the arrow keys. Emma Capulong / Sprouts Early Learning 2.3 m…" at bounding box center [699, 286] width 459 height 501
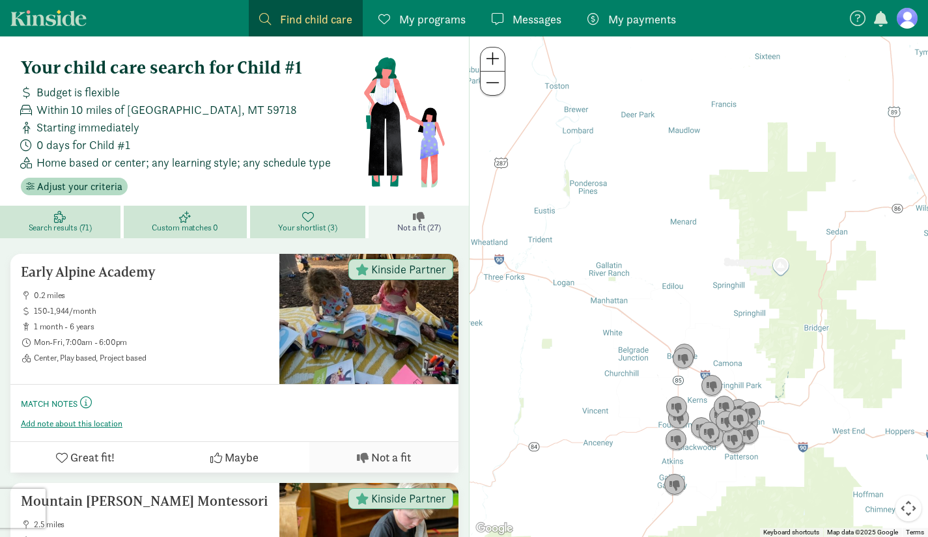
click at [816, 434] on div "To navigate, press the arrow keys." at bounding box center [699, 286] width 459 height 501
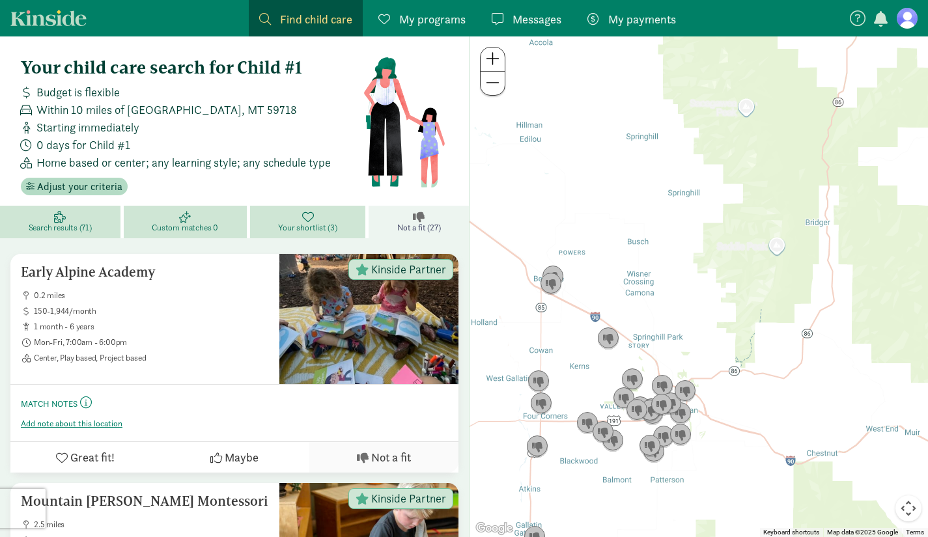
click at [816, 434] on div at bounding box center [699, 286] width 459 height 501
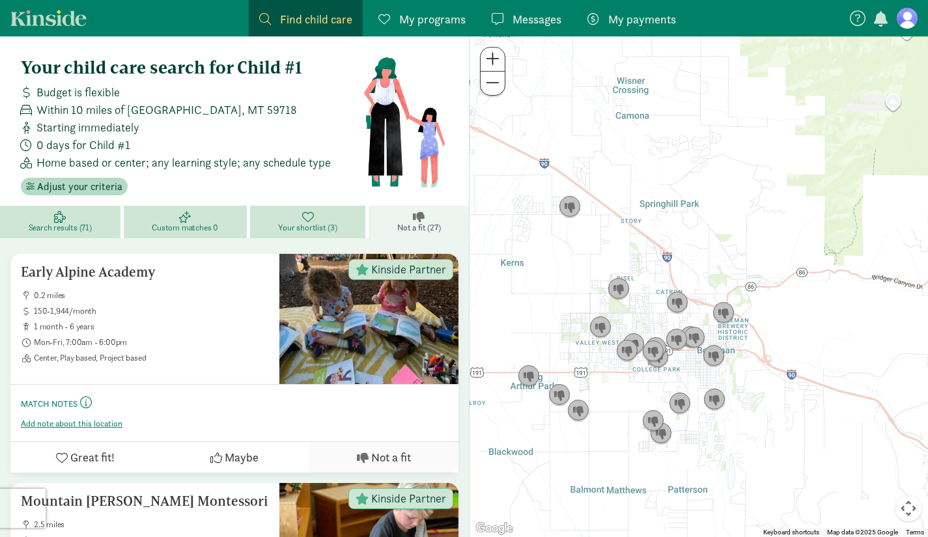
drag, startPoint x: 631, startPoint y: 402, endPoint x: 801, endPoint y: 364, distance: 174.2
click at [801, 364] on div at bounding box center [699, 286] width 459 height 501
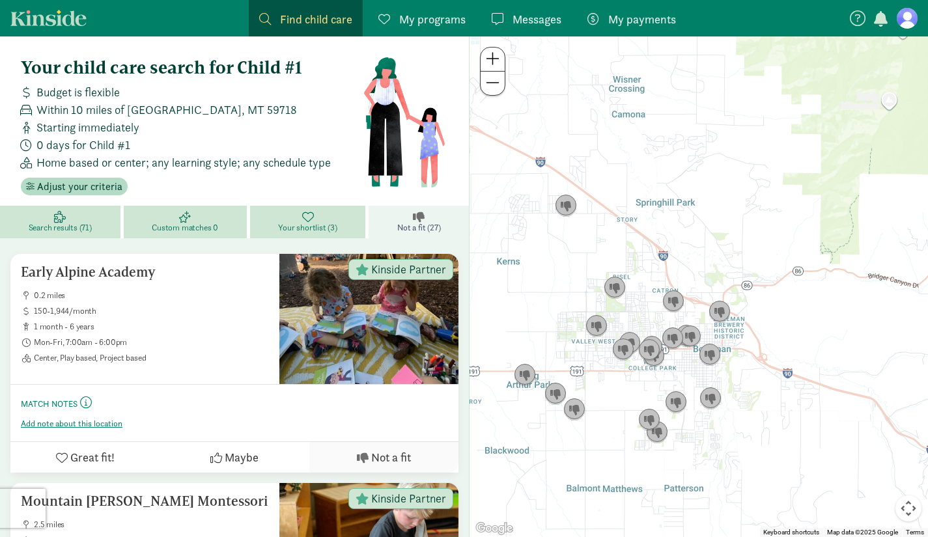
click at [648, 301] on div at bounding box center [699, 286] width 459 height 501
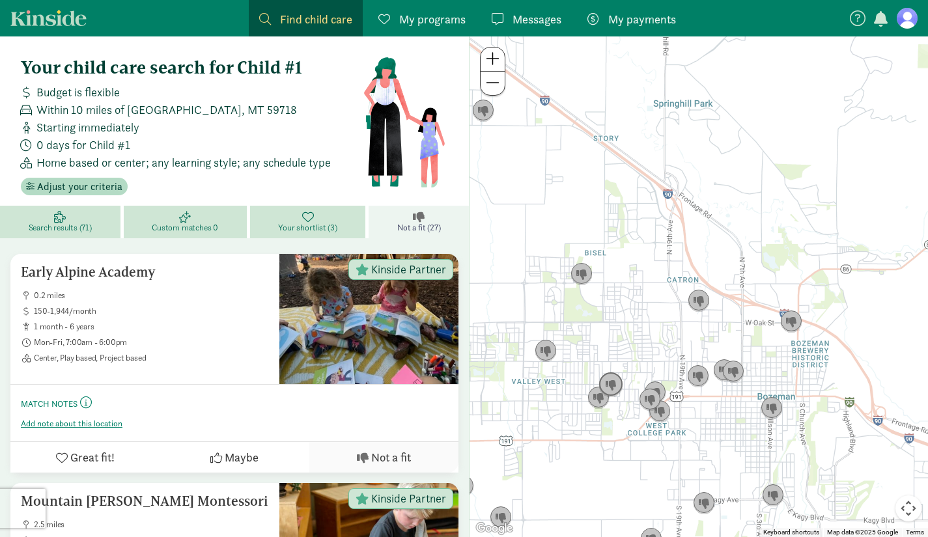
click at [619, 382] on img "Click to see details" at bounding box center [610, 384] width 35 height 35
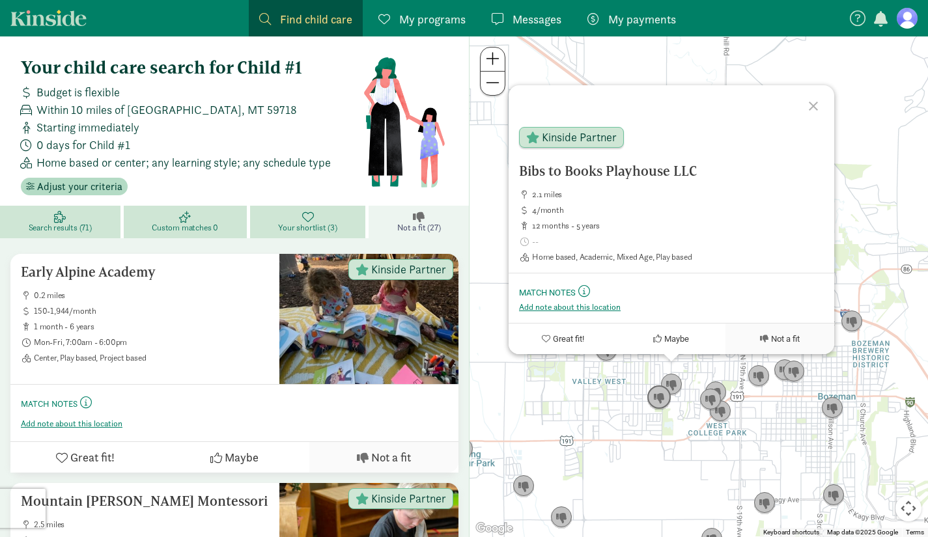
click at [657, 402] on img "Click to see details" at bounding box center [659, 397] width 35 height 35
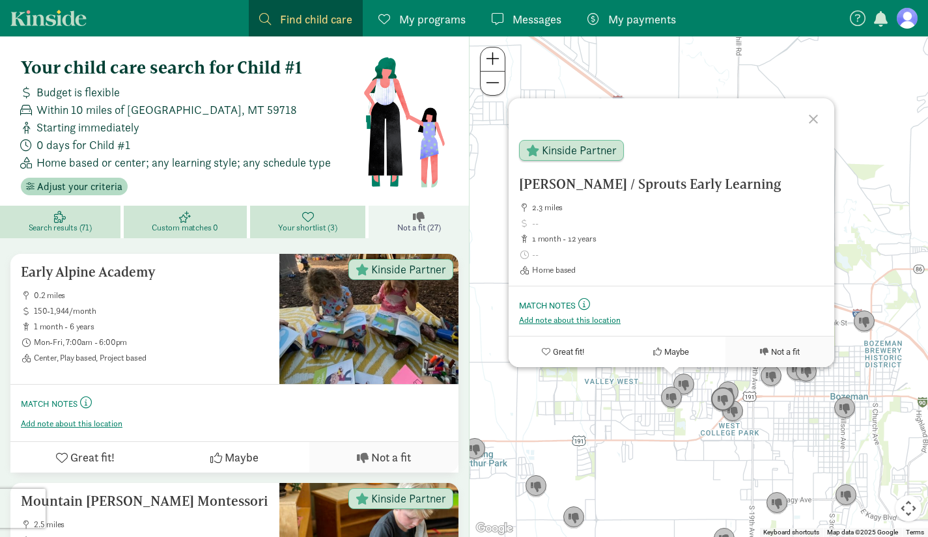
click at [731, 385] on img "Click to see details" at bounding box center [723, 399] width 35 height 35
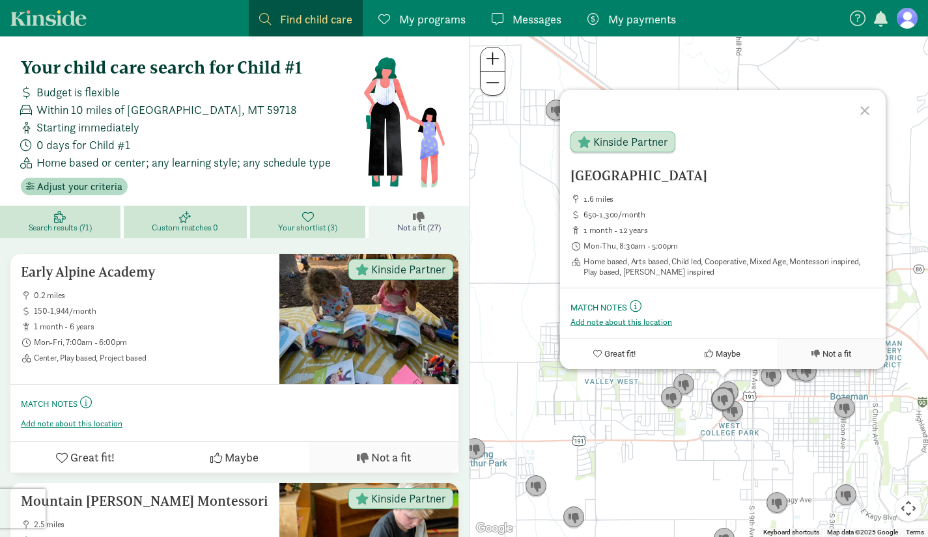
click at [726, 398] on img "Click to see details" at bounding box center [723, 399] width 35 height 35
click at [717, 399] on img "Click to see details" at bounding box center [723, 399] width 35 height 35
click at [733, 384] on img "Click to see details" at bounding box center [723, 399] width 35 height 35
click at [906, 204] on div "To navigate, press the arrow keys. Green Bean School 1.6 miles 650-1,300/month …" at bounding box center [699, 286] width 459 height 501
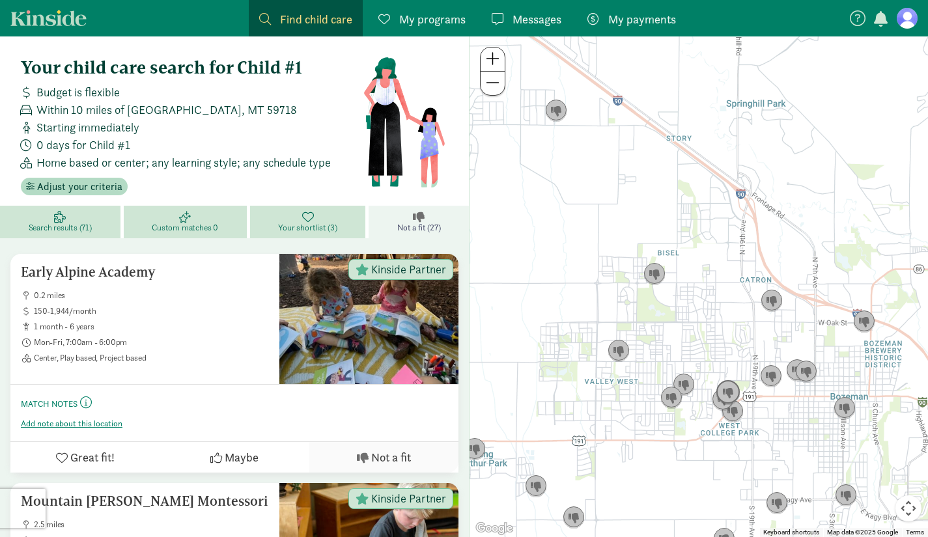
click at [736, 384] on img "Click to see details" at bounding box center [728, 392] width 35 height 35
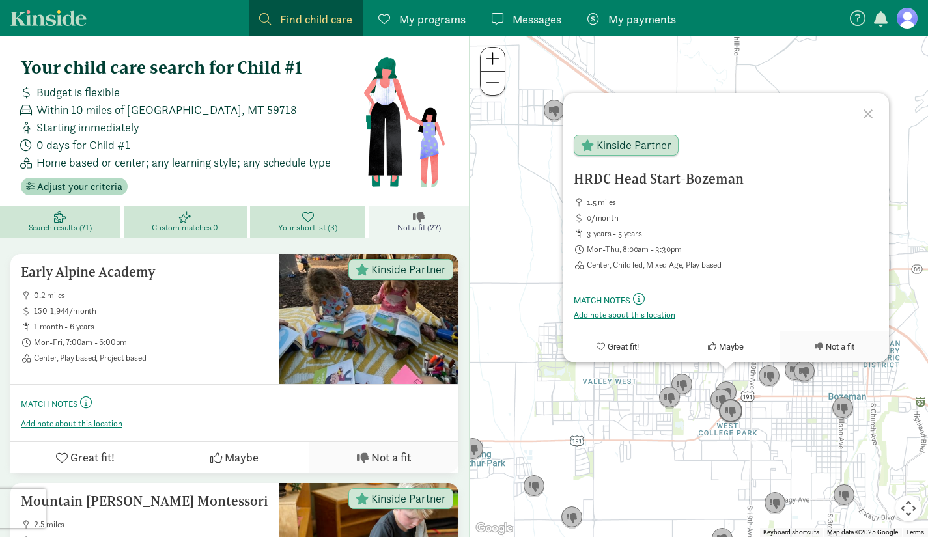
click at [734, 414] on img "Click to see details" at bounding box center [730, 411] width 35 height 35
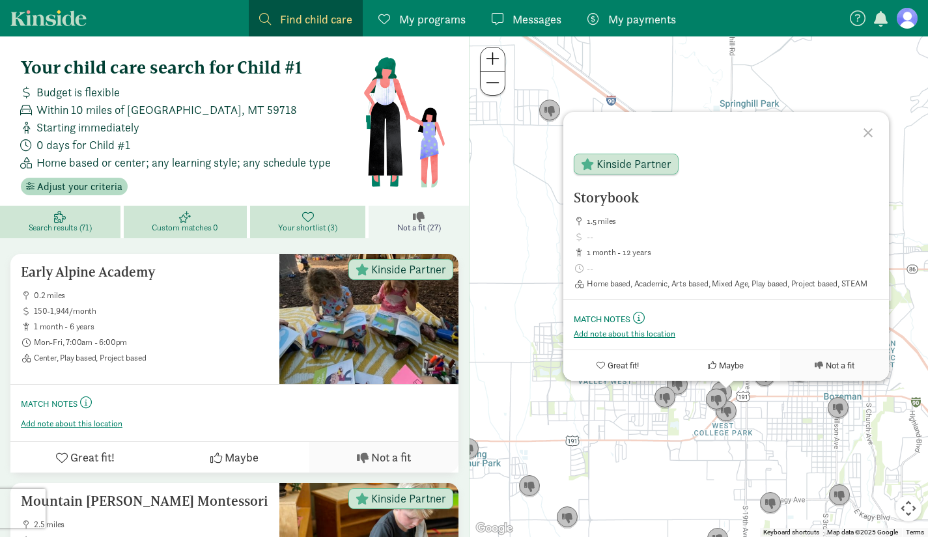
click at [672, 431] on div "To navigate, press the arrow keys. Storybook 1.5 miles 1 month - 12 years Home …" at bounding box center [699, 286] width 459 height 501
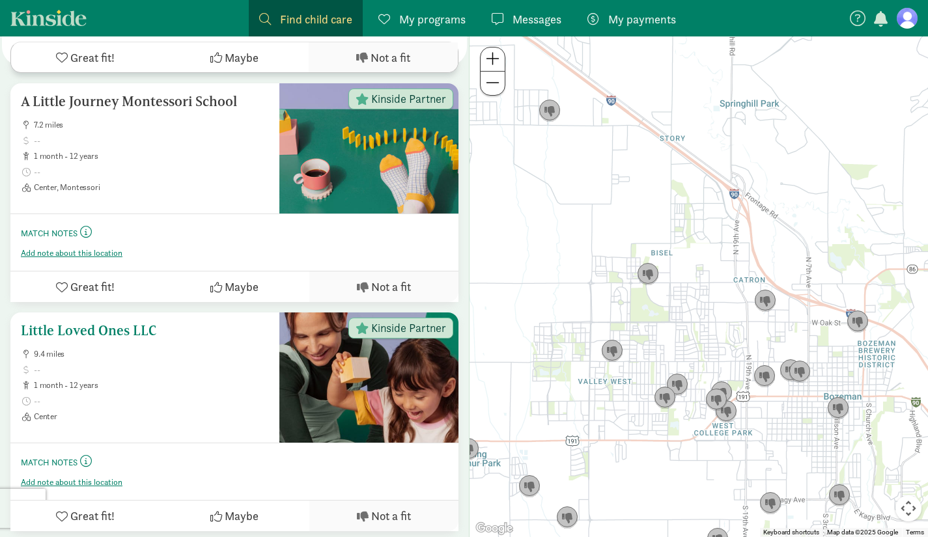
scroll to position [2234, 0]
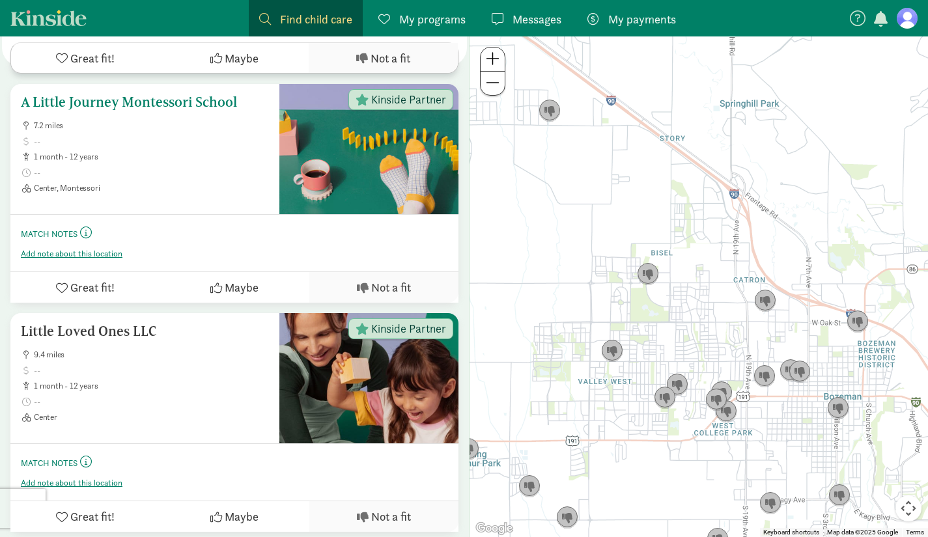
click at [180, 141] on span at bounding box center [151, 141] width 235 height 10
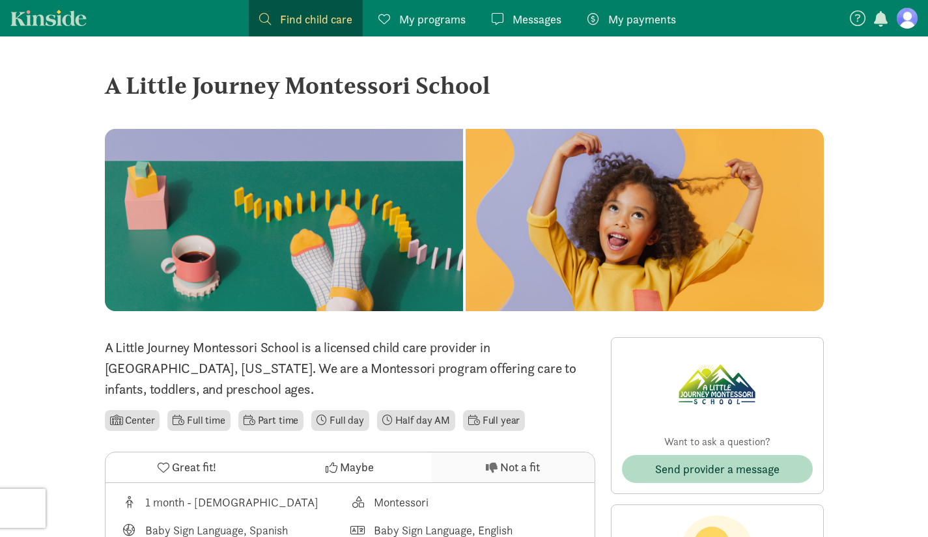
scroll to position [59, 0]
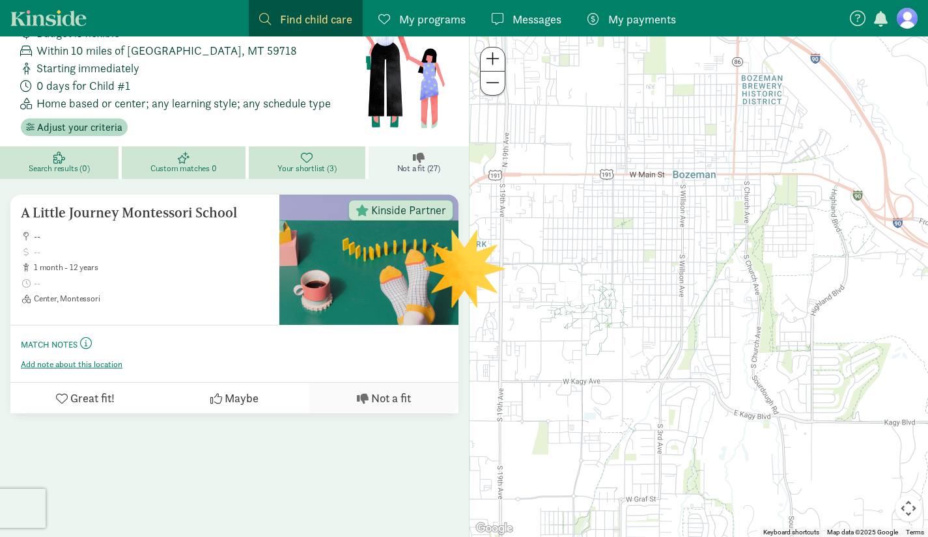
drag, startPoint x: 713, startPoint y: 377, endPoint x: 755, endPoint y: 261, distance: 123.5
click at [755, 261] on div at bounding box center [699, 286] width 459 height 501
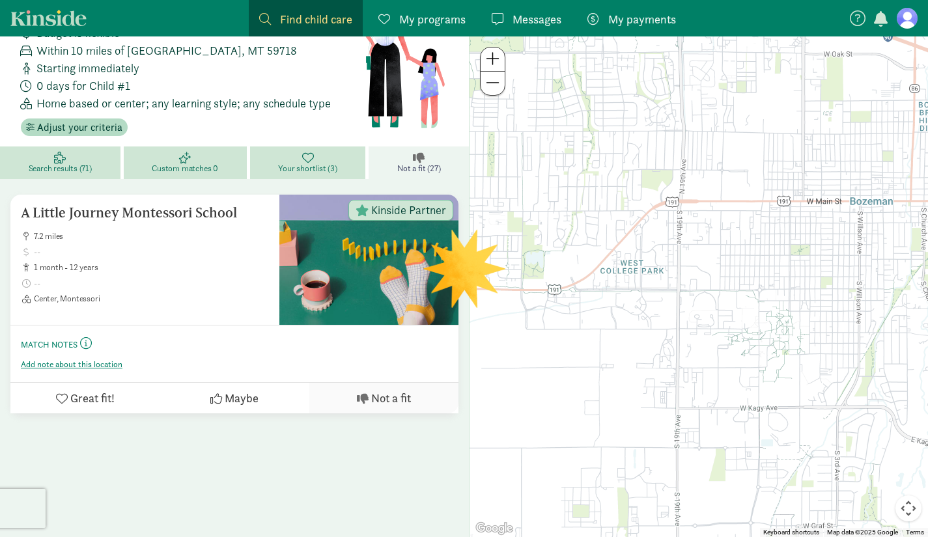
drag, startPoint x: 638, startPoint y: 271, endPoint x: 823, endPoint y: 298, distance: 186.3
click at [823, 298] on div at bounding box center [699, 286] width 459 height 501
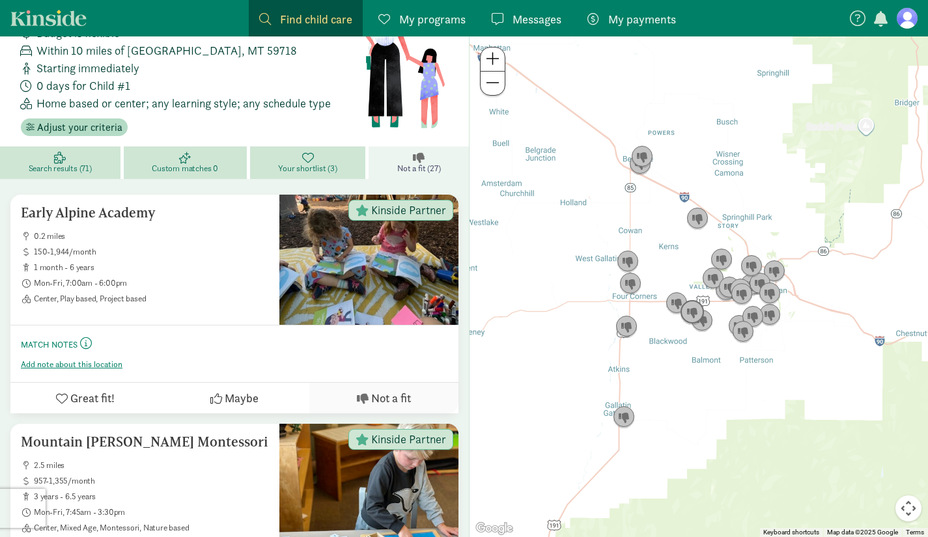
click at [676, 300] on img "Click to see details" at bounding box center [692, 312] width 35 height 35
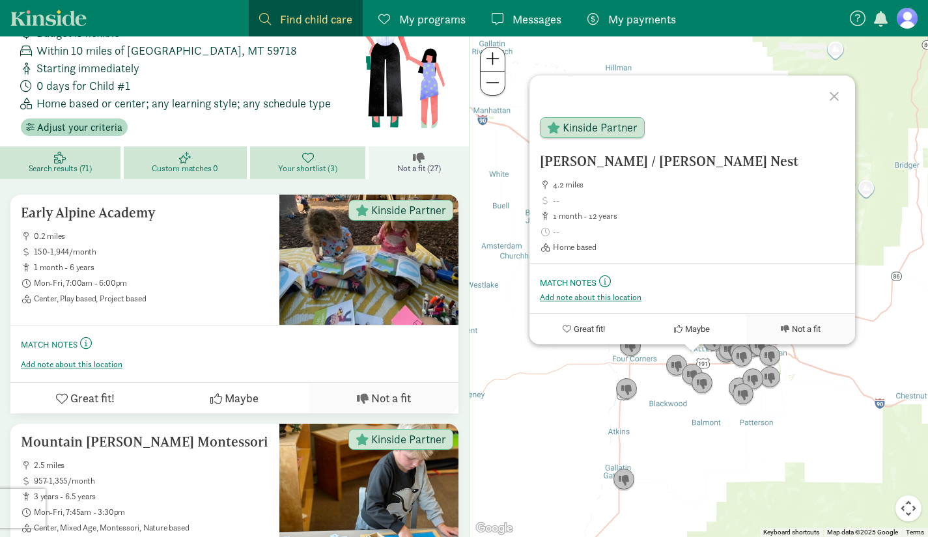
click at [720, 408] on div "[PERSON_NAME] / [PERSON_NAME] Nest 4.2 miles 1 month - 12 years Home based Kins…" at bounding box center [699, 286] width 459 height 501
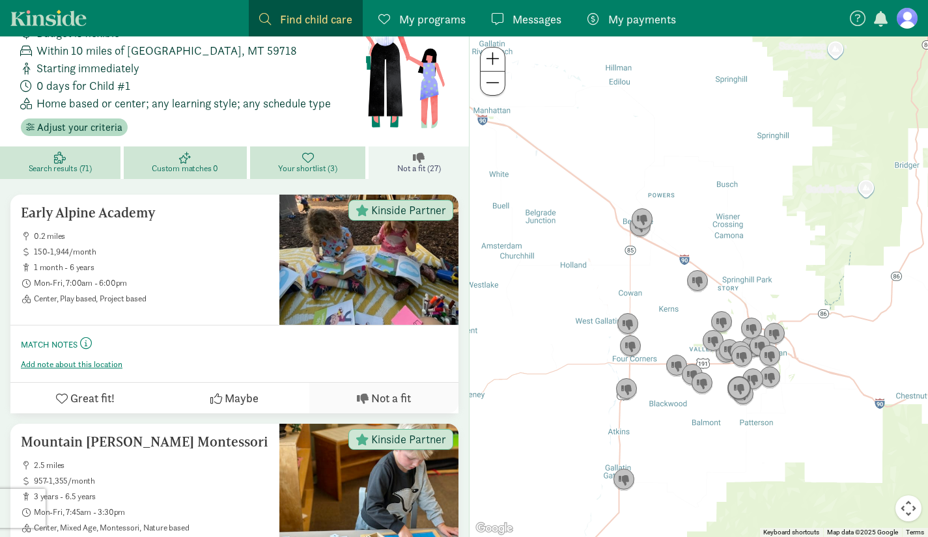
click at [723, 373] on img "Click to see details" at bounding box center [739, 388] width 35 height 35
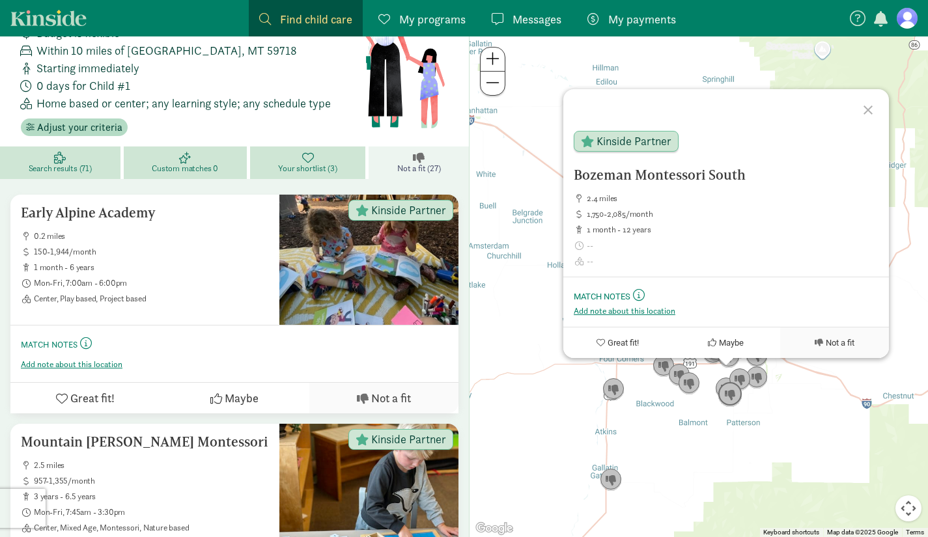
click at [728, 399] on img "Click to see details" at bounding box center [730, 394] width 35 height 35
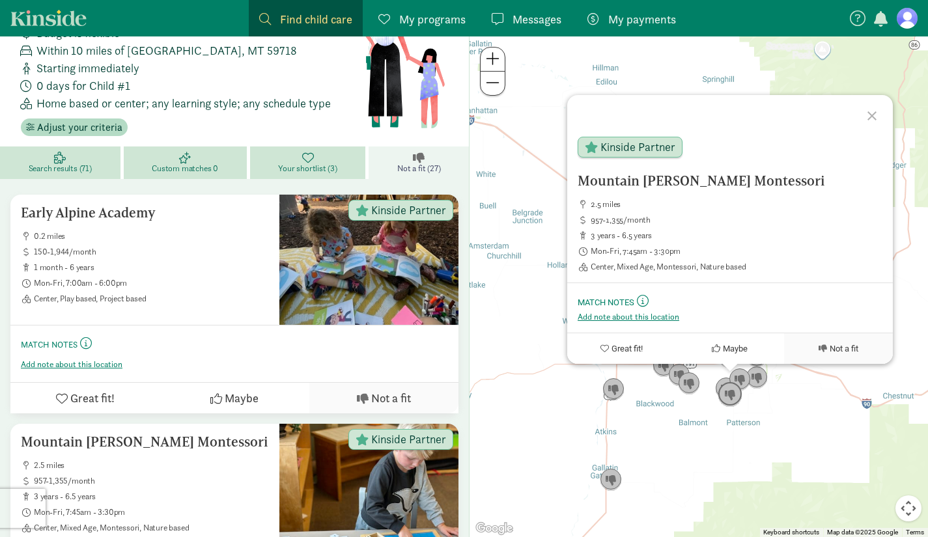
click at [728, 399] on img "Click to see details" at bounding box center [730, 394] width 35 height 35
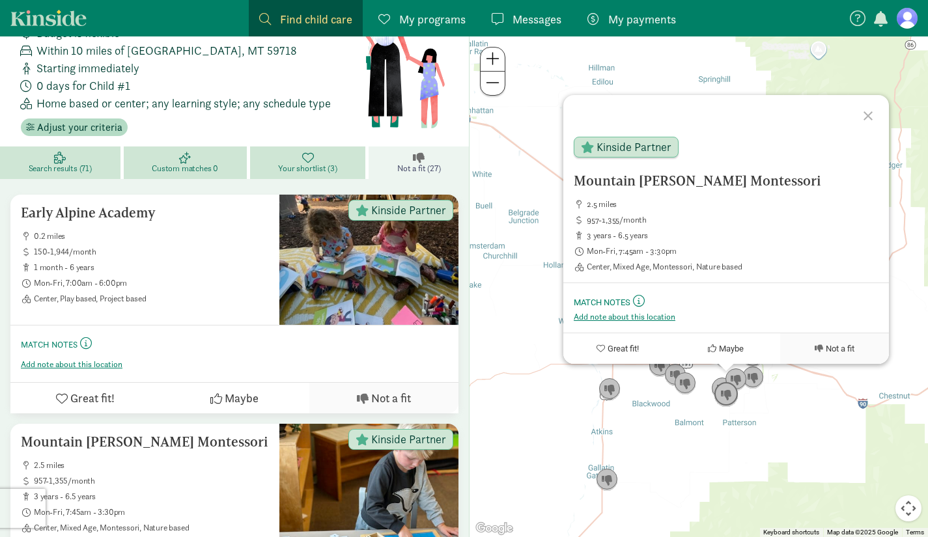
click at [728, 399] on img "Click to see details" at bounding box center [726, 394] width 35 height 35
click at [720, 379] on img "Click to see details" at bounding box center [726, 394] width 35 height 35
click at [736, 371] on img "Click to see details" at bounding box center [736, 379] width 35 height 35
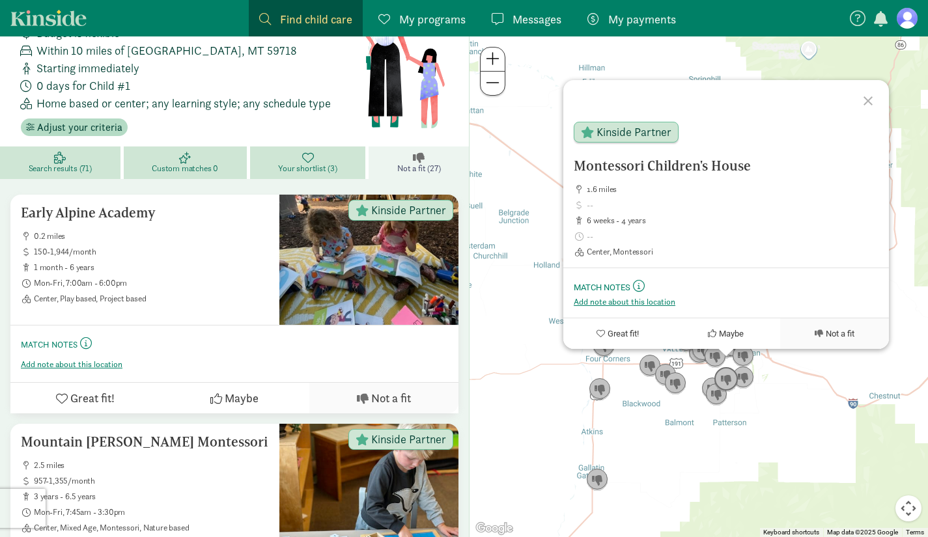
click at [728, 376] on img "Click to see details" at bounding box center [726, 379] width 35 height 35
click at [742, 211] on ul "1.6 miles 6 weeks - 4 years Center, Montessori" at bounding box center [726, 220] width 305 height 73
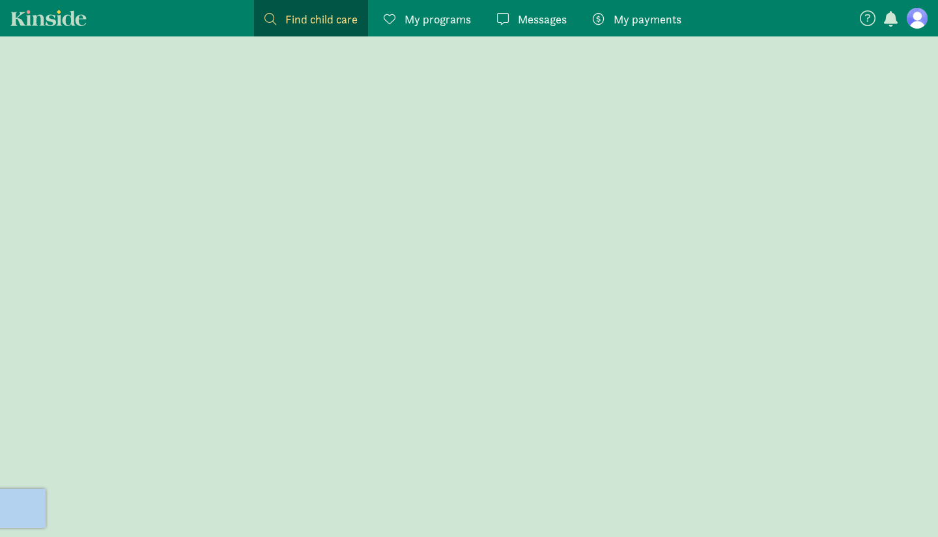
click at [742, 211] on div at bounding box center [469, 286] width 938 height 501
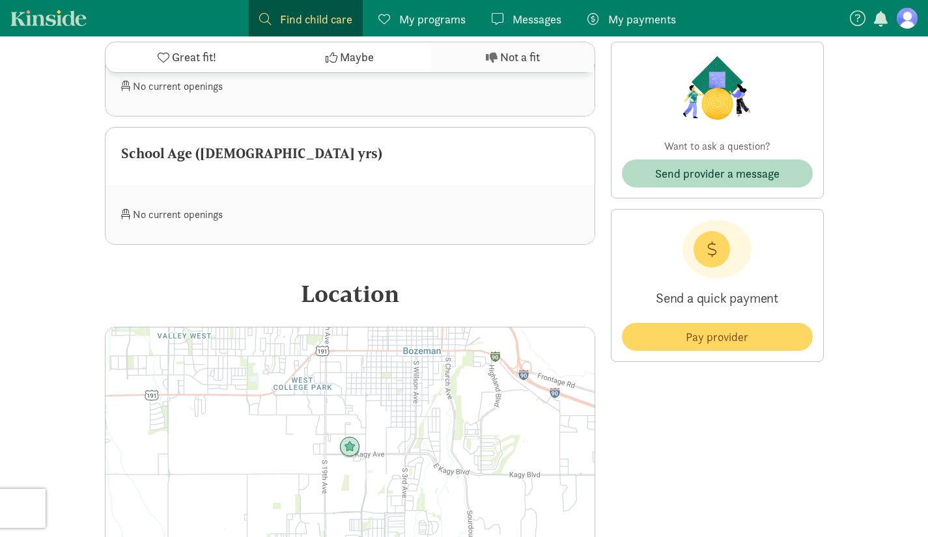
scroll to position [1334, 0]
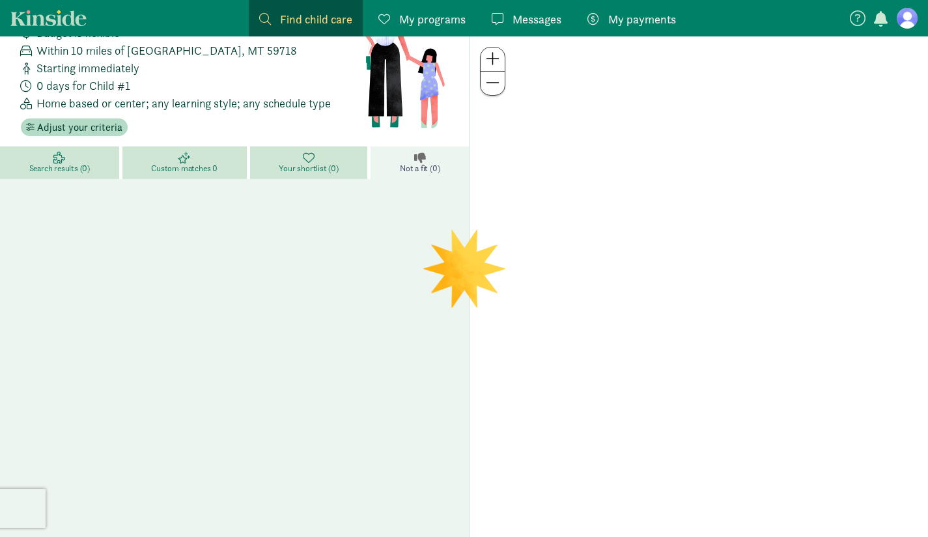
scroll to position [59, 0]
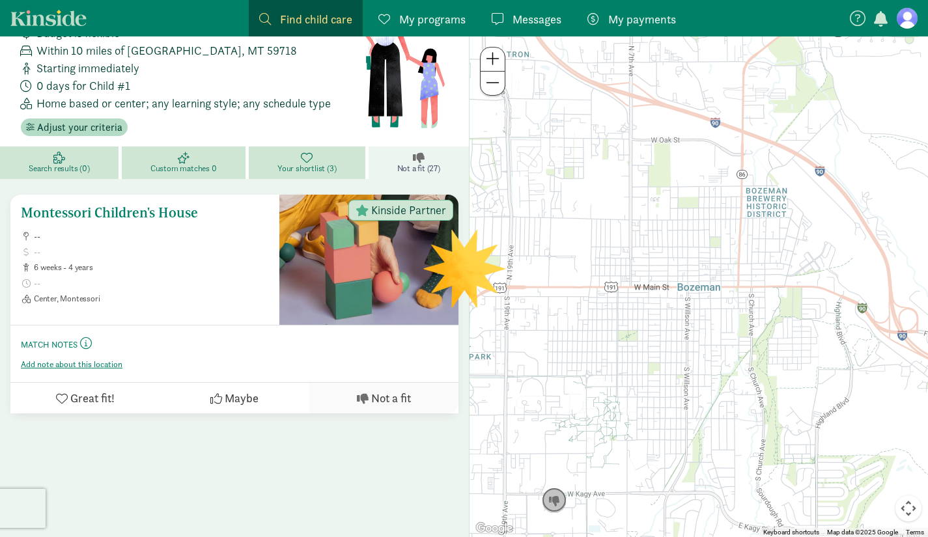
click at [395, 395] on span "Not a fit" at bounding box center [391, 399] width 40 height 18
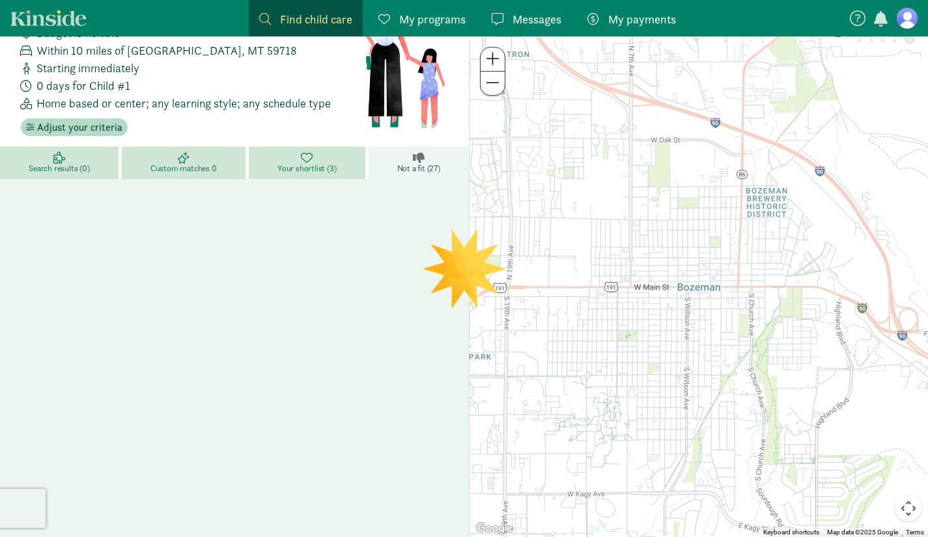
click at [432, 158] on link "Not a fit (27)" at bounding box center [419, 163] width 101 height 33
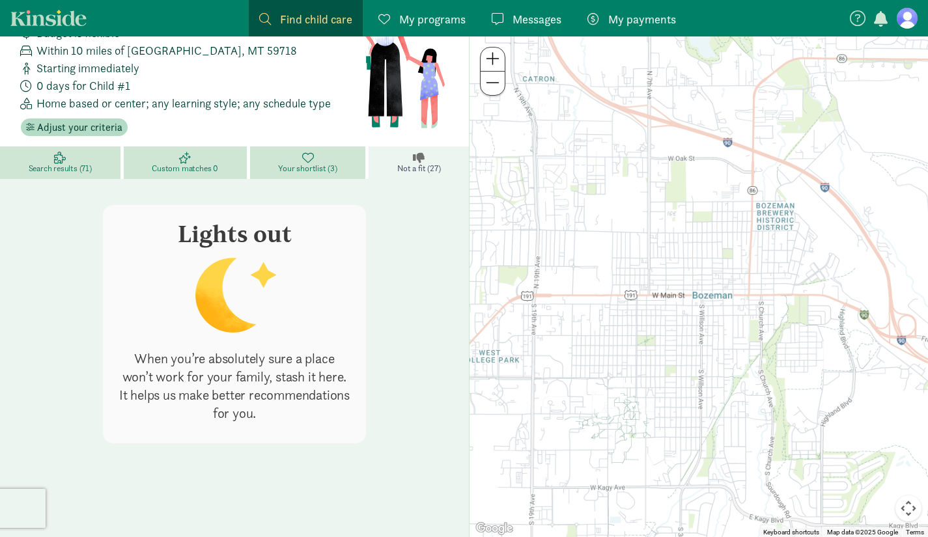
scroll to position [0, 0]
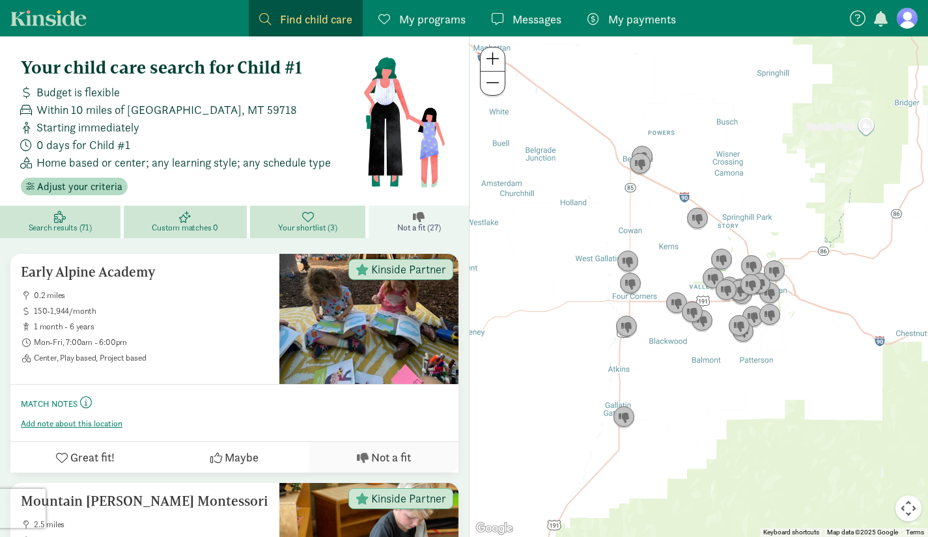
click at [670, 336] on div at bounding box center [699, 286] width 459 height 501
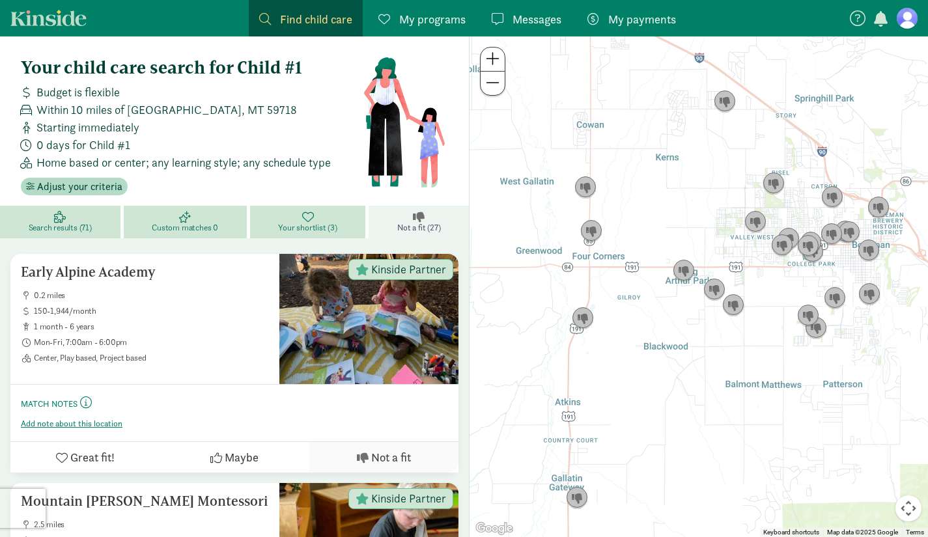
click at [670, 336] on div at bounding box center [699, 286] width 459 height 501
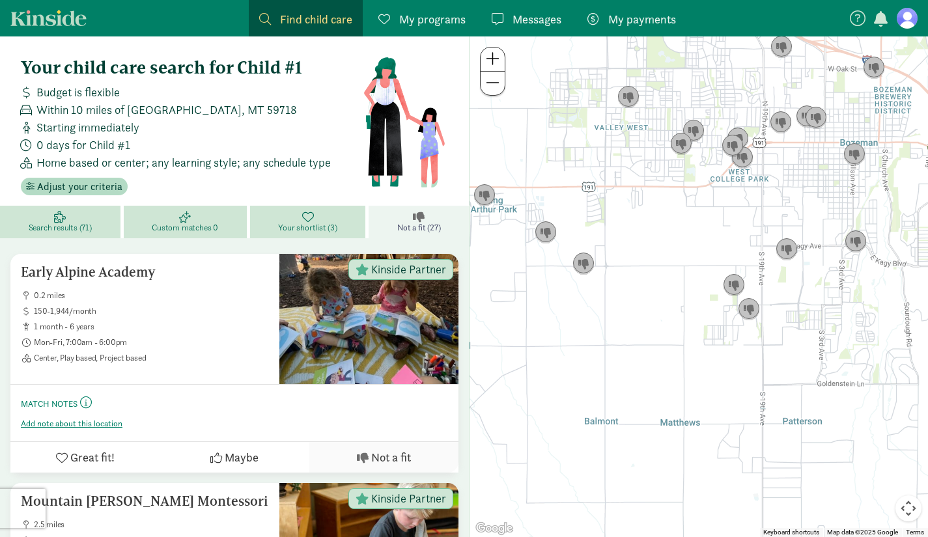
drag, startPoint x: 782, startPoint y: 344, endPoint x: 551, endPoint y: 332, distance: 230.9
click at [551, 332] on div at bounding box center [699, 286] width 459 height 501
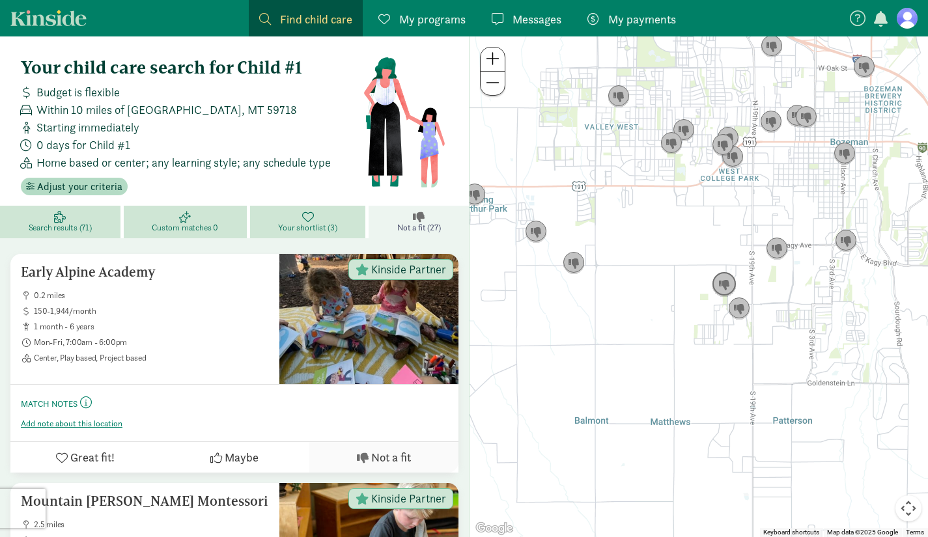
click at [720, 281] on img "Click to see details" at bounding box center [724, 284] width 35 height 35
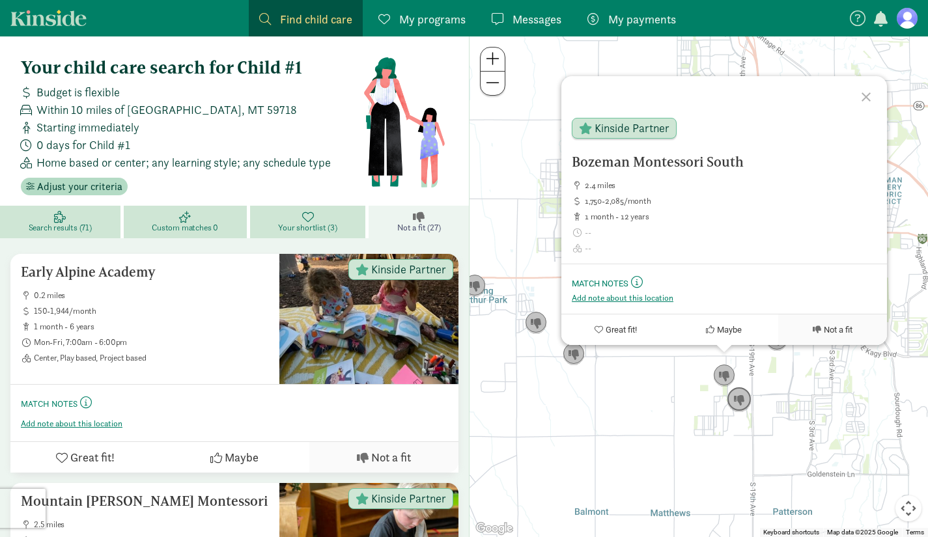
click at [737, 397] on img "Click to see details" at bounding box center [739, 399] width 35 height 35
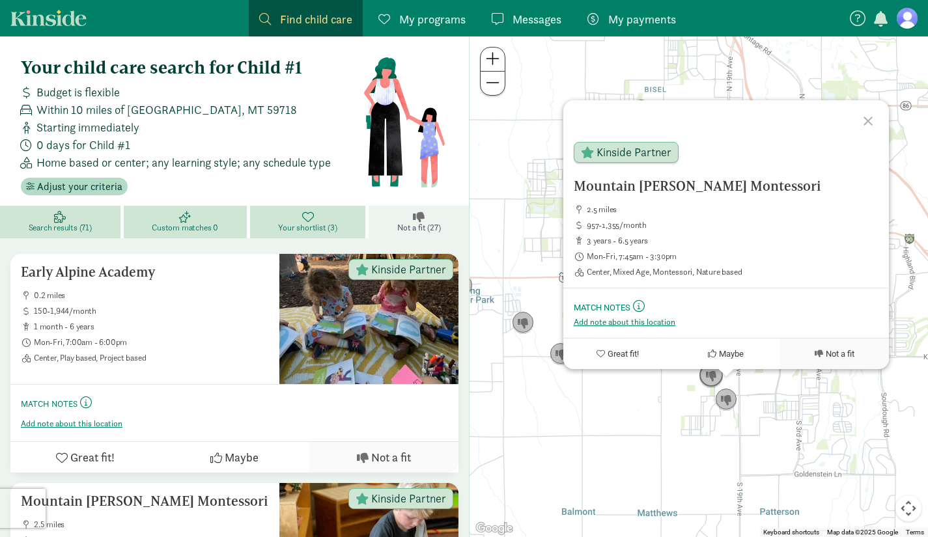
click at [715, 377] on img "Click to see details" at bounding box center [711, 375] width 35 height 35
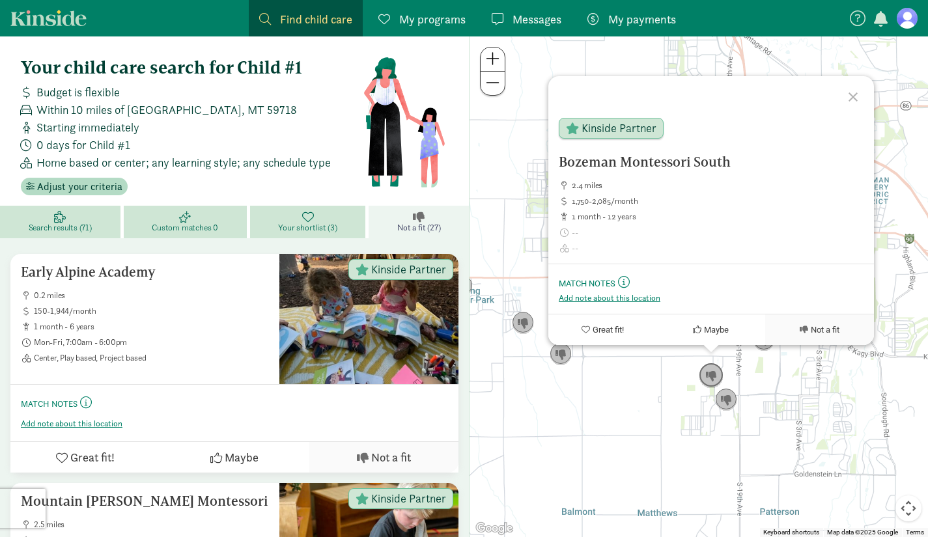
click at [715, 377] on img "Click to see details" at bounding box center [711, 375] width 35 height 35
click at [634, 391] on div "To navigate, press the arrow keys. [GEOGRAPHIC_DATA] 2.4 miles 1,750-2,085/mont…" at bounding box center [699, 286] width 459 height 501
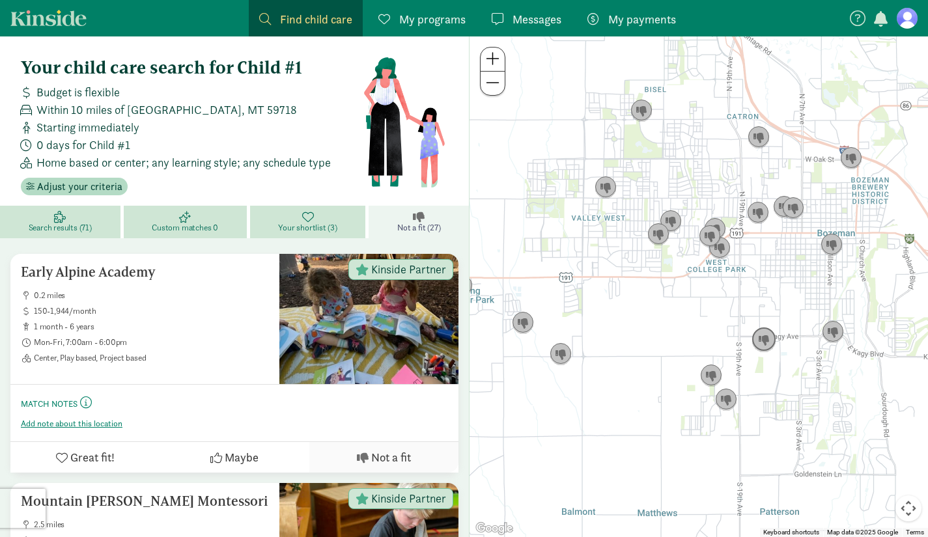
click at [773, 339] on img "Click to see details" at bounding box center [764, 339] width 35 height 35
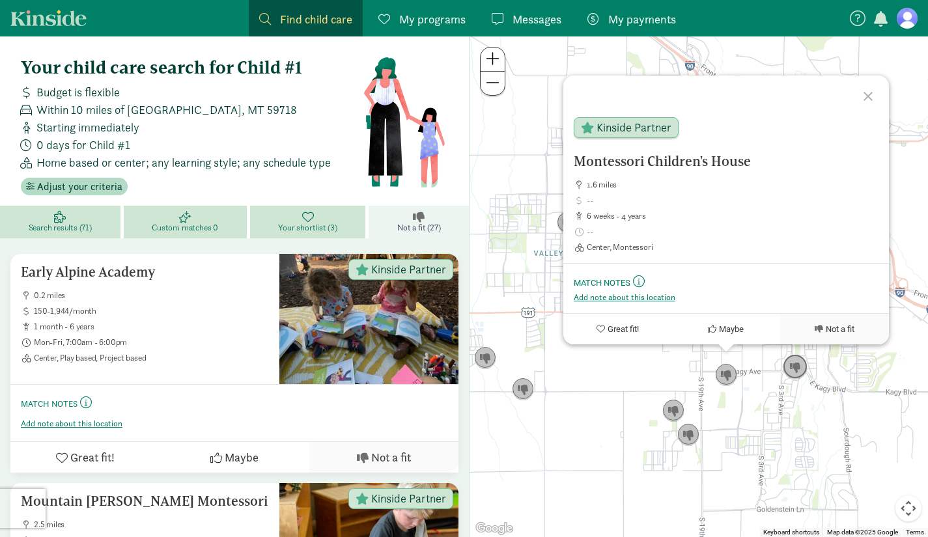
click at [795, 368] on img "Click to see details" at bounding box center [795, 367] width 35 height 35
